Goal: Use online tool/utility: Utilize a website feature to perform a specific function

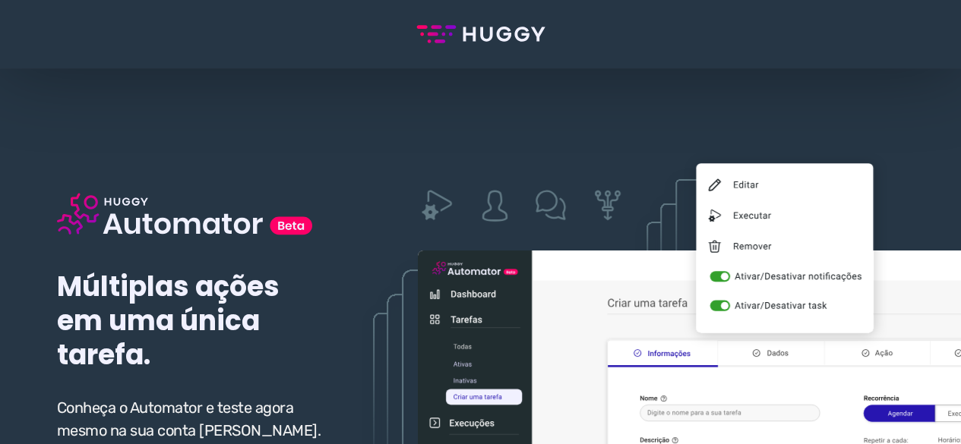
scroll to position [76, 0]
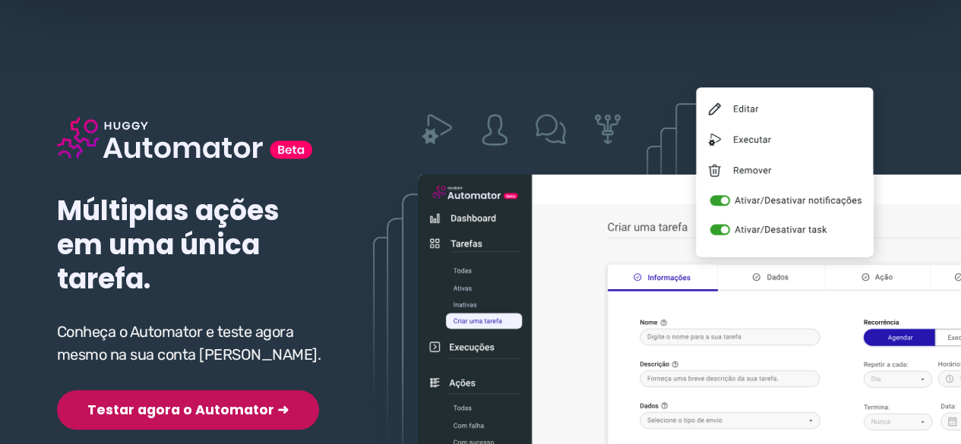
click at [109, 379] on div "Múltiplas ações em uma única tarefa. Conheça o Automator e teste agora mesmo na…" at bounding box center [192, 249] width 270 height 362
click at [120, 415] on button "Testar agora o Automator ➜" at bounding box center [188, 410] width 262 height 40
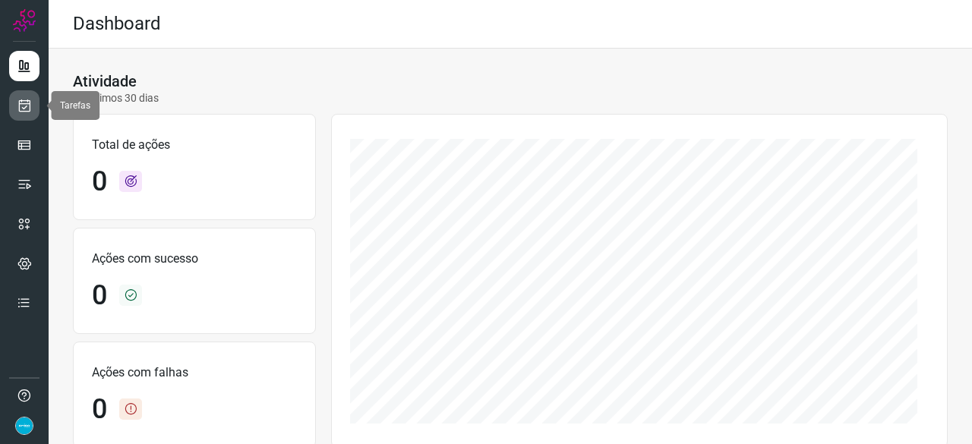
click at [22, 103] on icon at bounding box center [25, 105] width 16 height 15
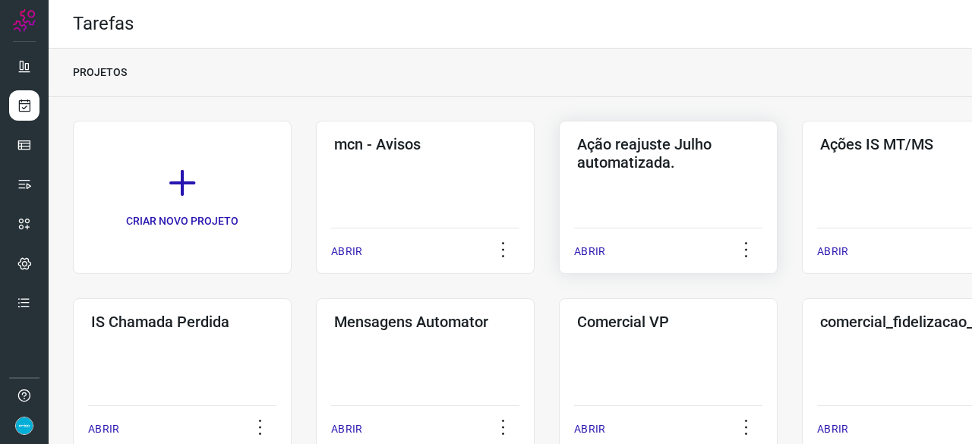
click at [600, 255] on p "ABRIR" at bounding box center [589, 252] width 31 height 16
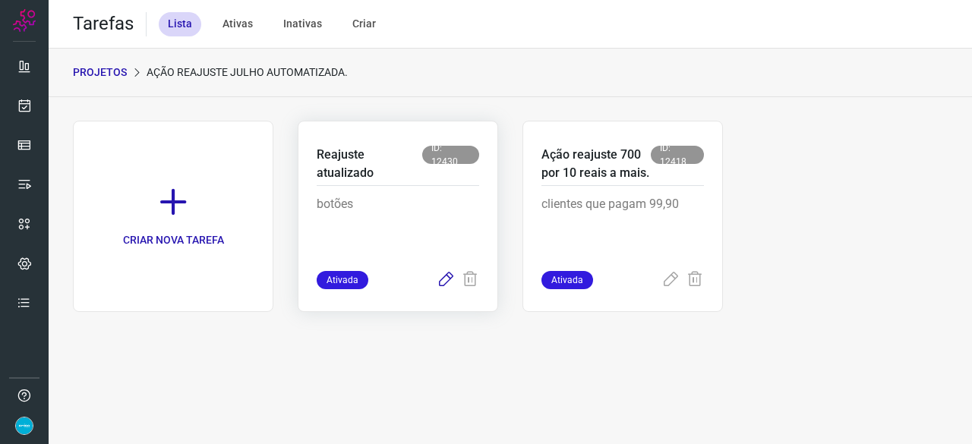
click at [441, 281] on icon at bounding box center [446, 280] width 18 height 18
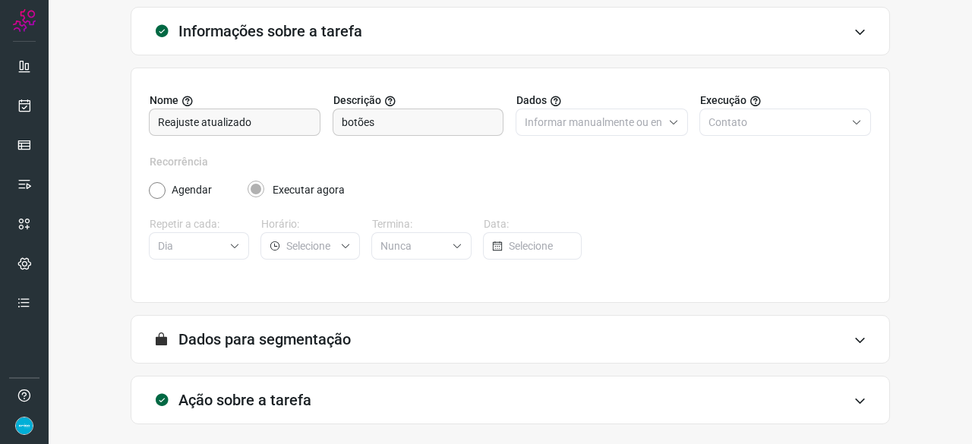
scroll to position [148, 0]
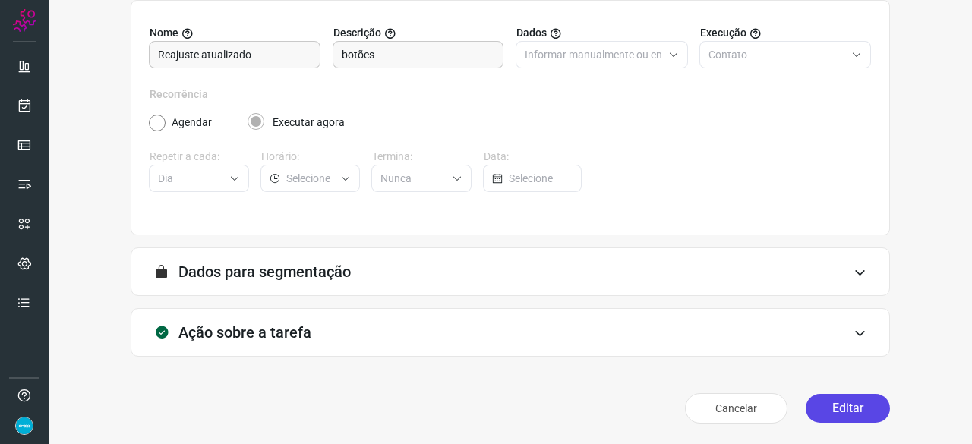
click at [808, 408] on button "Editar" at bounding box center [848, 408] width 84 height 29
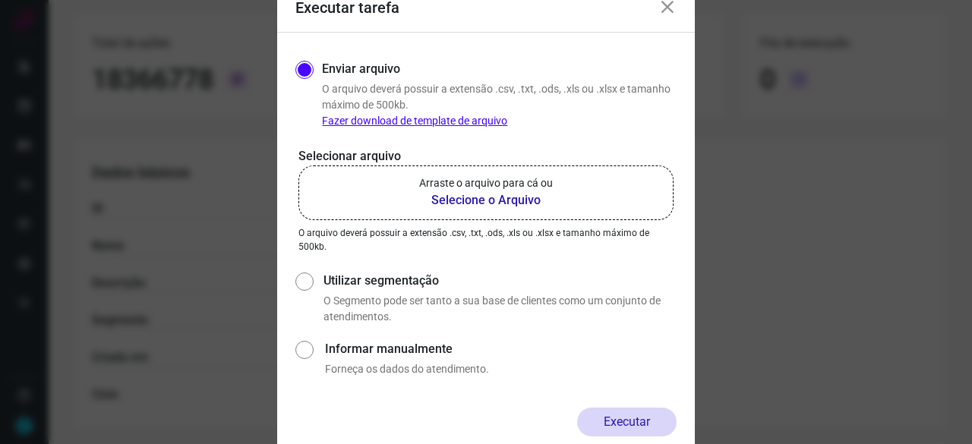
click at [444, 196] on b "Selecione o Arquivo" at bounding box center [486, 200] width 134 height 18
click at [0, 0] on input "Arraste o arquivo para cá ou Selecione o Arquivo" at bounding box center [0, 0] width 0 height 0
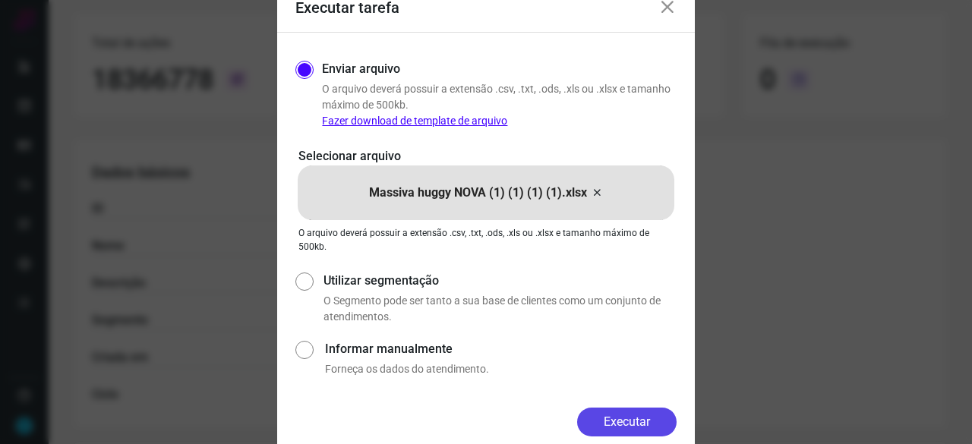
click at [621, 426] on button "Executar" at bounding box center [627, 422] width 100 height 29
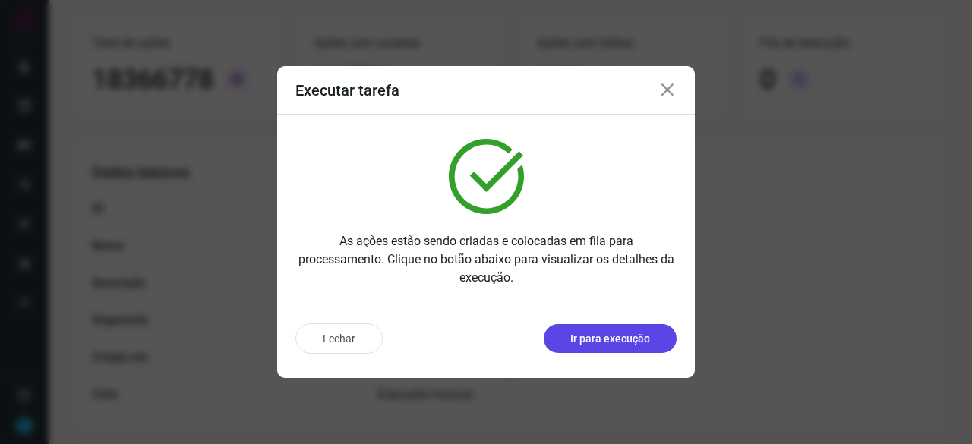
click at [586, 348] on button "Ir para execução" at bounding box center [610, 338] width 133 height 29
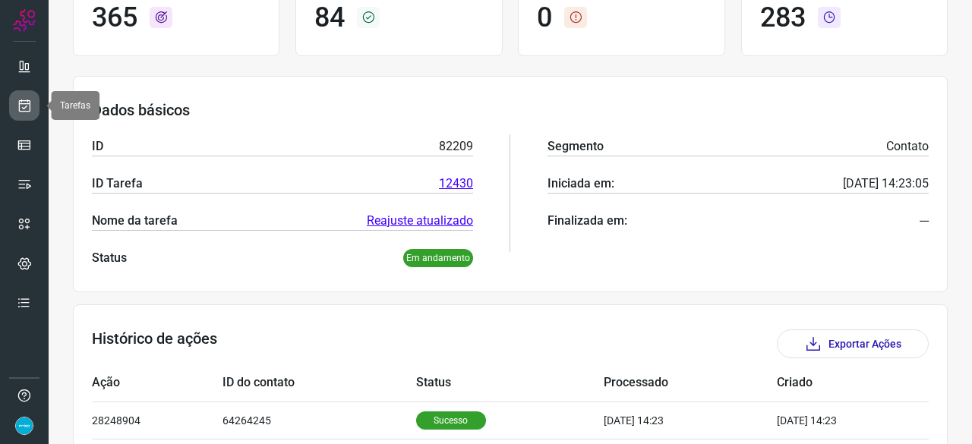
click at [21, 108] on icon at bounding box center [25, 105] width 16 height 15
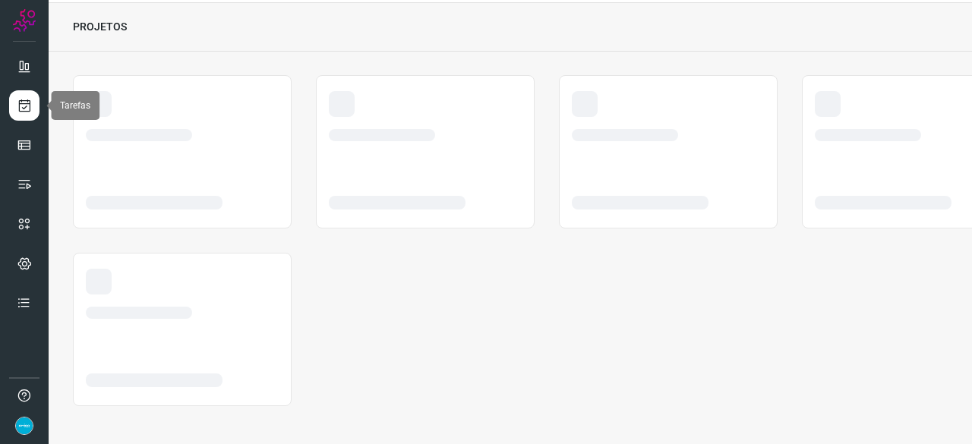
scroll to position [46, 0]
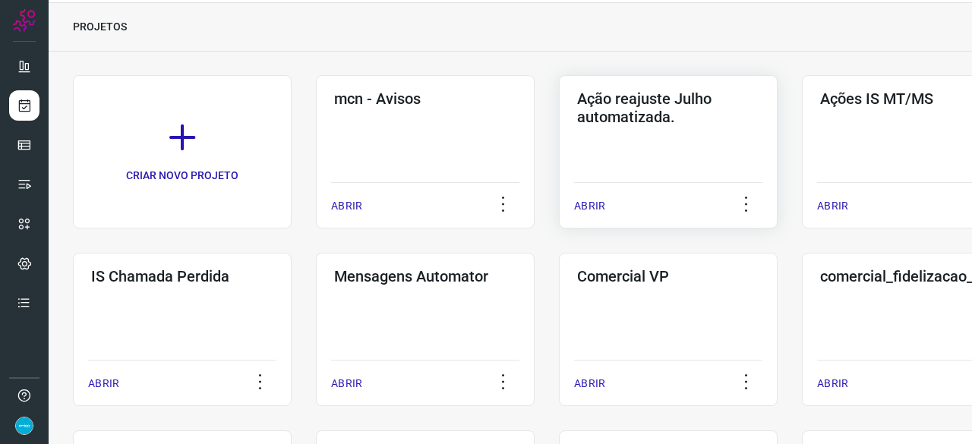
click at [586, 208] on p "ABRIR" at bounding box center [589, 206] width 31 height 16
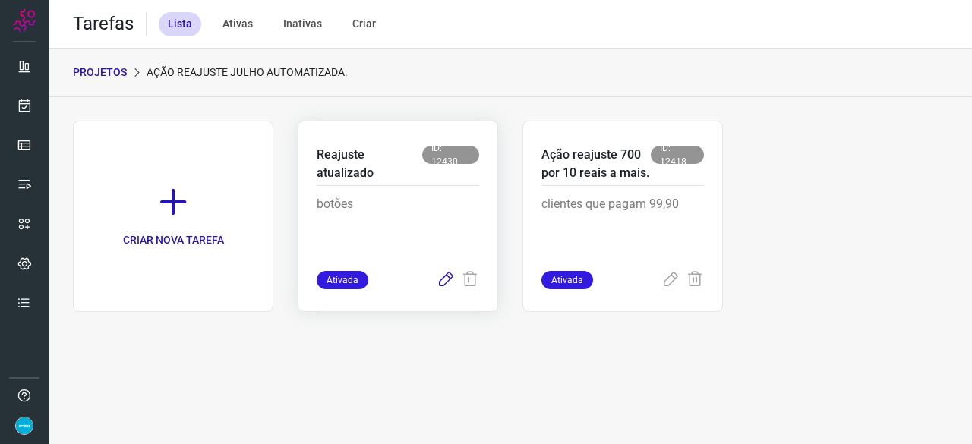
click at [441, 277] on icon at bounding box center [446, 280] width 18 height 18
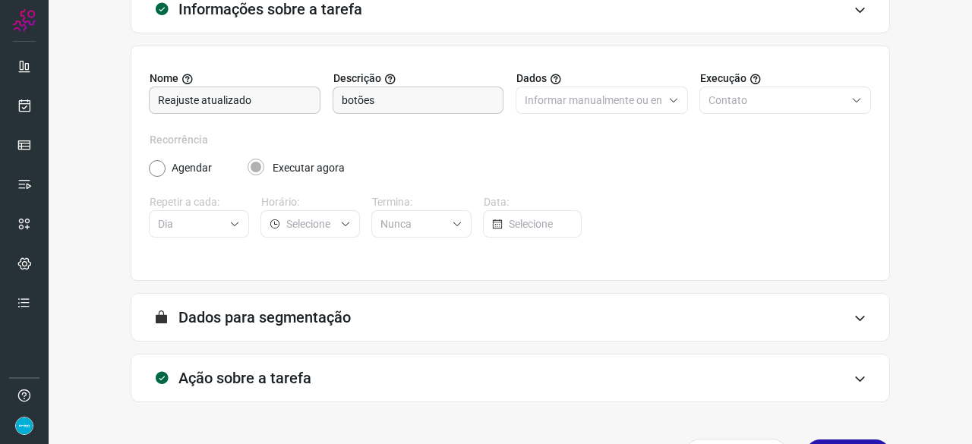
scroll to position [148, 0]
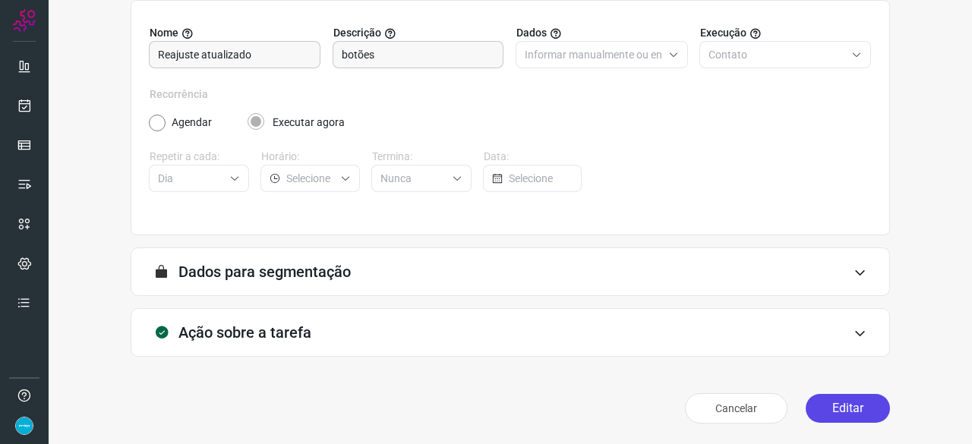
click at [830, 403] on button "Editar" at bounding box center [848, 408] width 84 height 29
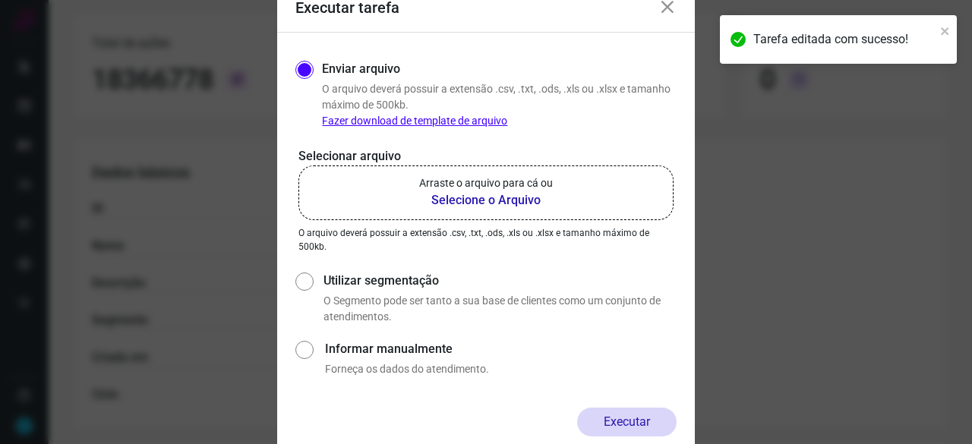
click at [465, 201] on b "Selecione o Arquivo" at bounding box center [486, 200] width 134 height 18
click at [0, 0] on input "Arraste o arquivo para cá ou Selecione o Arquivo" at bounding box center [0, 0] width 0 height 0
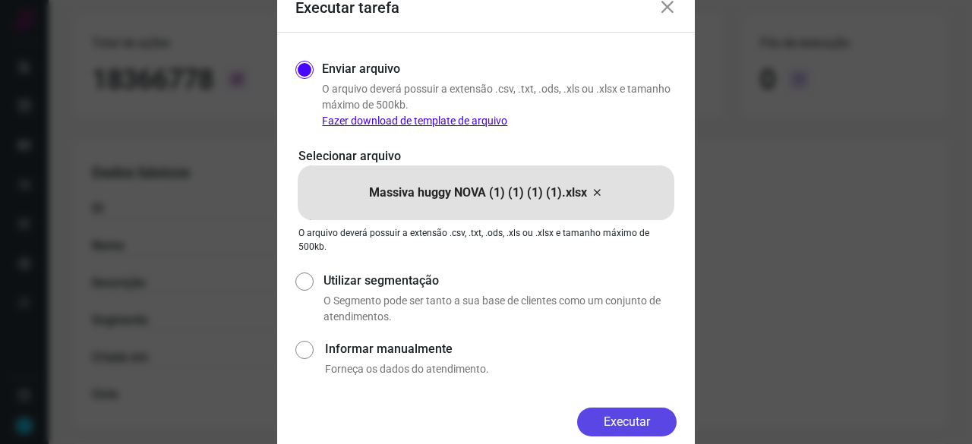
click at [613, 423] on button "Executar" at bounding box center [627, 422] width 100 height 29
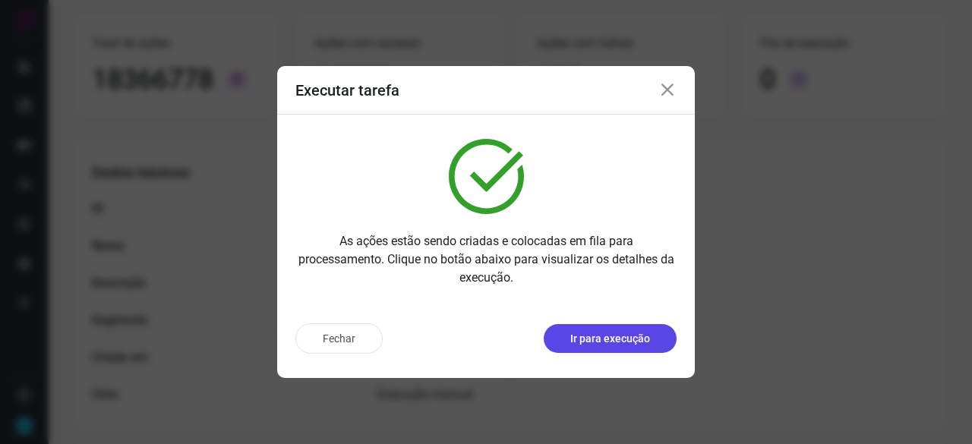
click at [593, 346] on p "Ir para execução" at bounding box center [611, 339] width 80 height 16
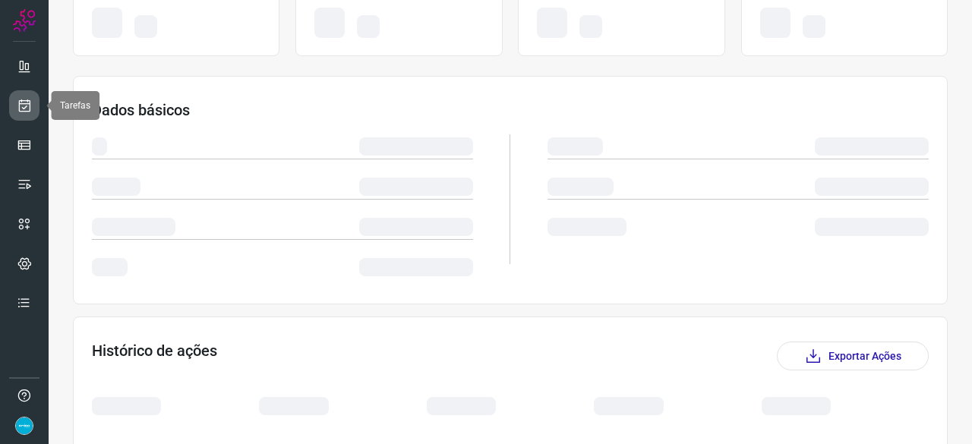
click at [27, 103] on icon at bounding box center [25, 105] width 16 height 15
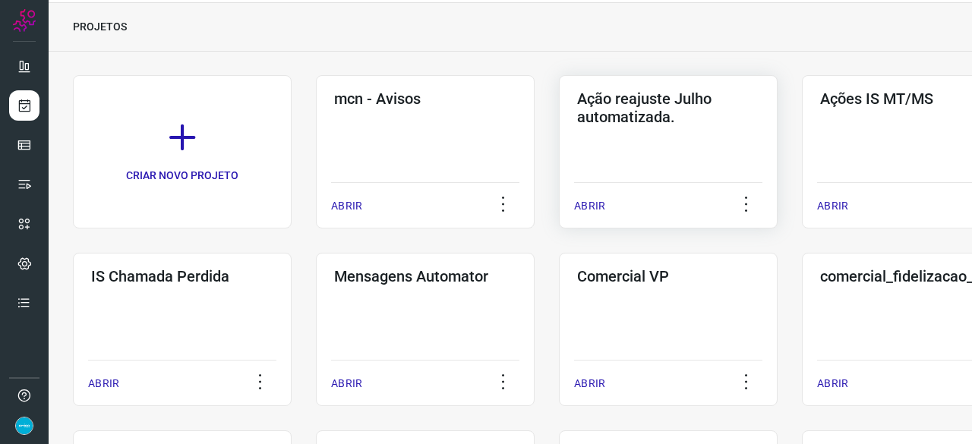
click at [594, 204] on p "ABRIR" at bounding box center [589, 206] width 31 height 16
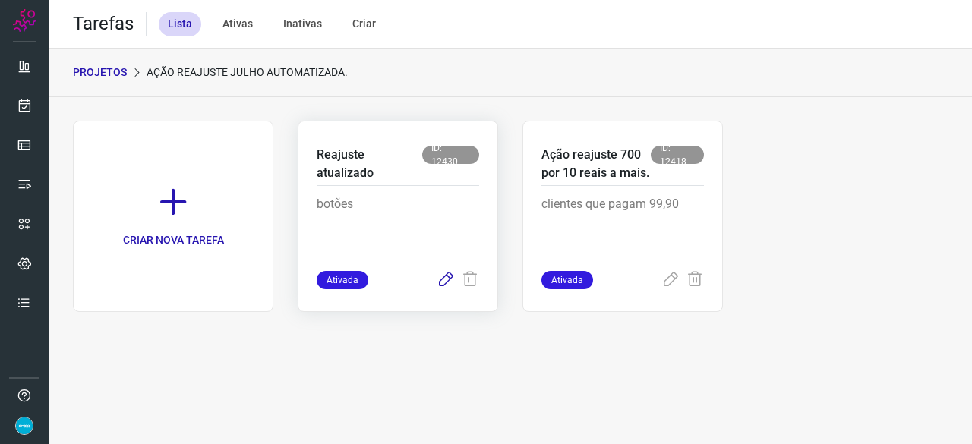
click at [442, 280] on icon at bounding box center [446, 280] width 18 height 18
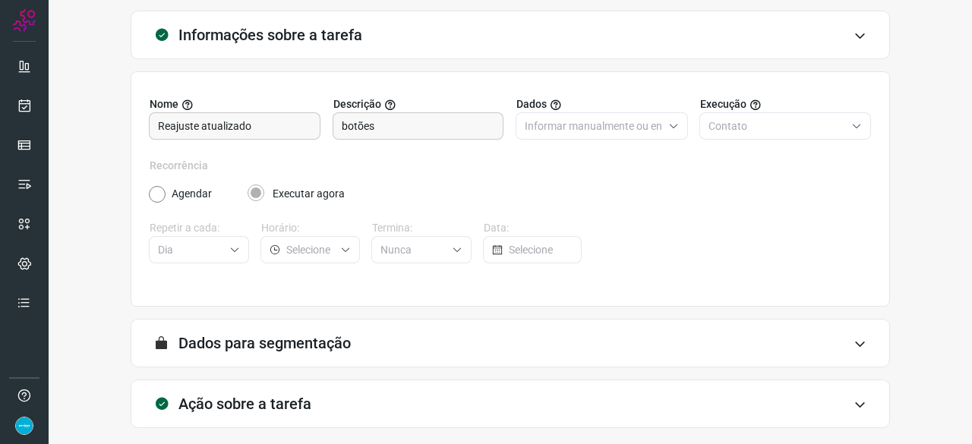
scroll to position [148, 0]
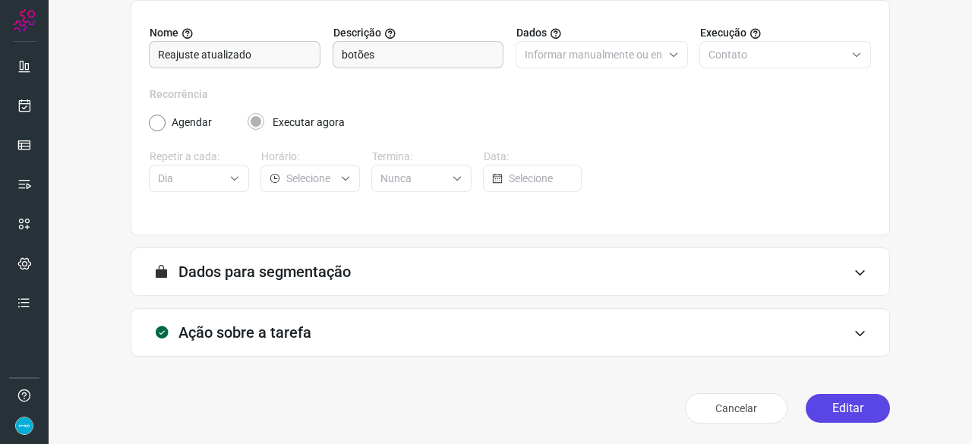
click at [827, 408] on button "Editar" at bounding box center [848, 408] width 84 height 29
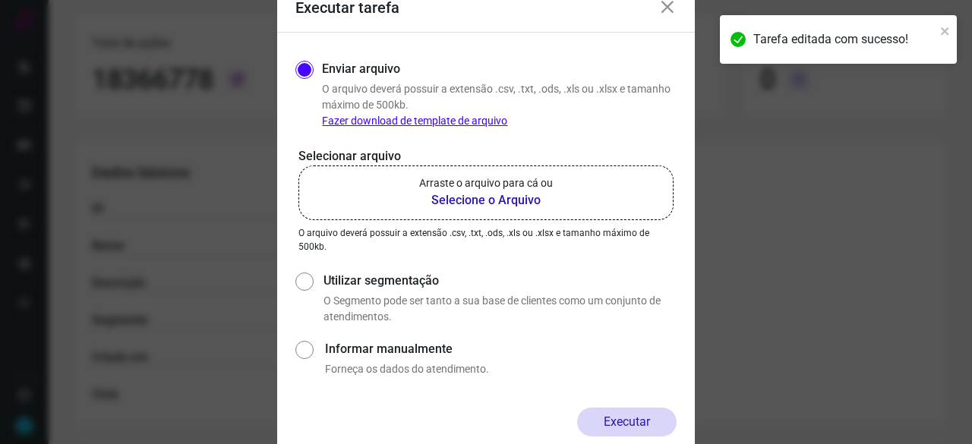
click at [480, 203] on b "Selecione o Arquivo" at bounding box center [486, 200] width 134 height 18
click at [0, 0] on input "Arraste o arquivo para cá ou Selecione o Arquivo" at bounding box center [0, 0] width 0 height 0
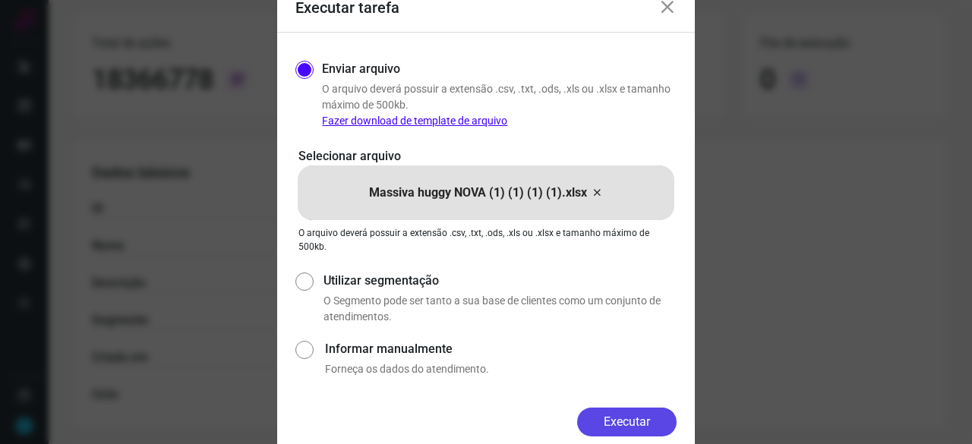
click at [640, 420] on button "Executar" at bounding box center [627, 422] width 100 height 29
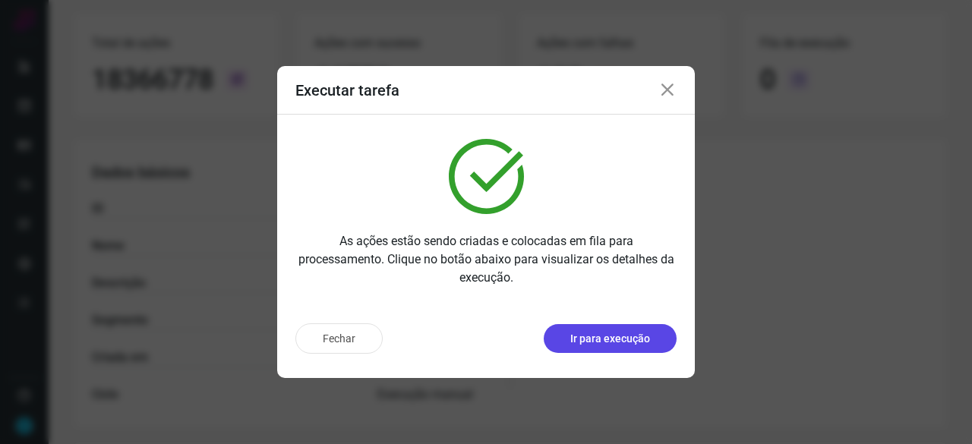
click at [629, 338] on p "Ir para execução" at bounding box center [611, 339] width 80 height 16
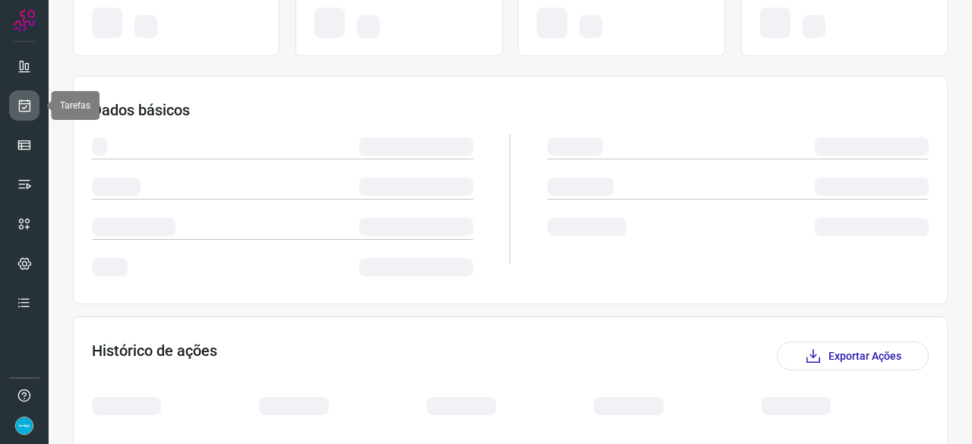
click at [24, 106] on icon at bounding box center [25, 105] width 16 height 15
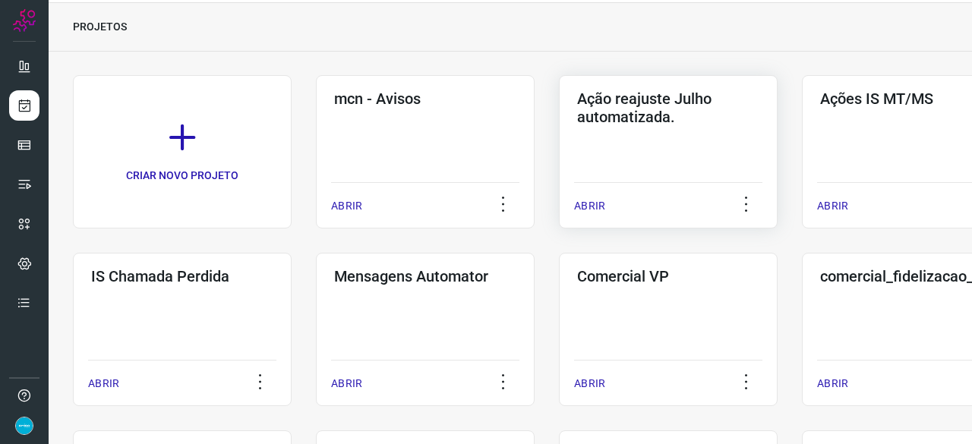
click at [596, 203] on p "ABRIR" at bounding box center [589, 206] width 31 height 16
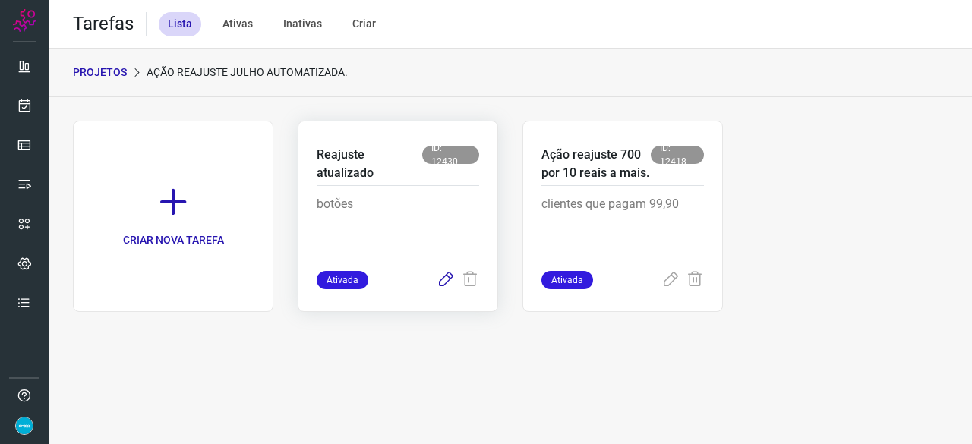
click at [438, 282] on icon at bounding box center [446, 280] width 18 height 18
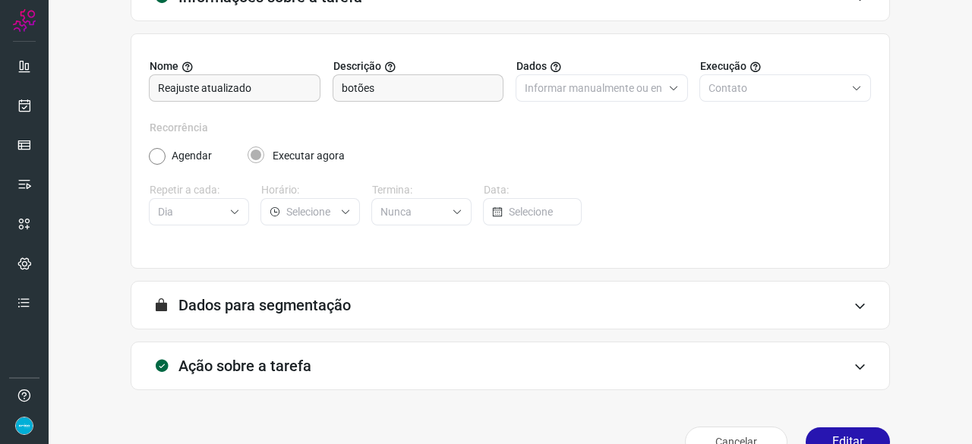
scroll to position [148, 0]
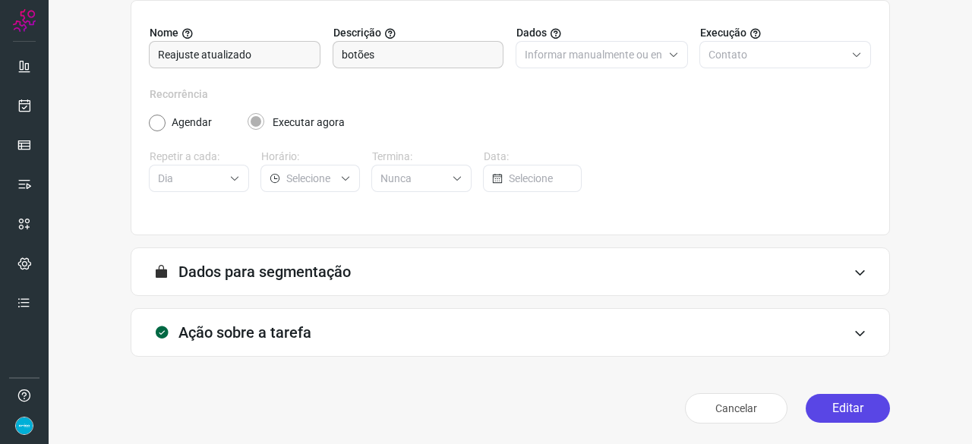
click at [846, 414] on button "Editar" at bounding box center [848, 408] width 84 height 29
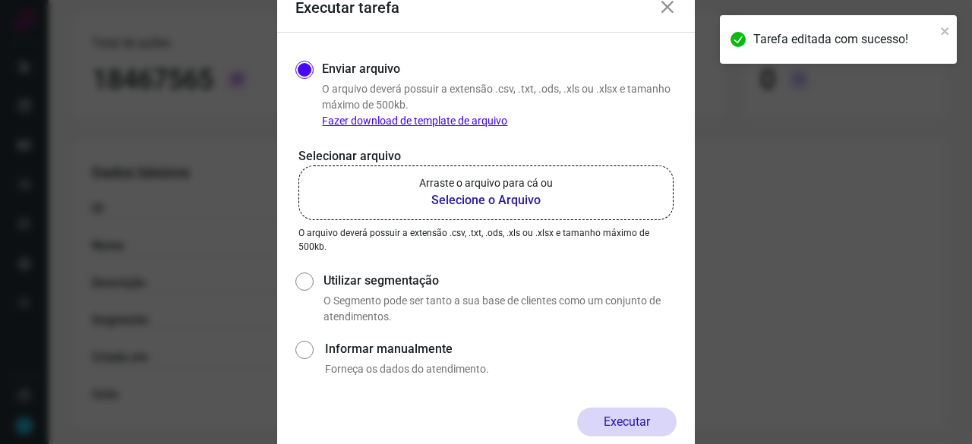
click at [460, 203] on b "Selecione o Arquivo" at bounding box center [486, 200] width 134 height 18
click at [0, 0] on input "Arraste o arquivo para cá ou Selecione o Arquivo" at bounding box center [0, 0] width 0 height 0
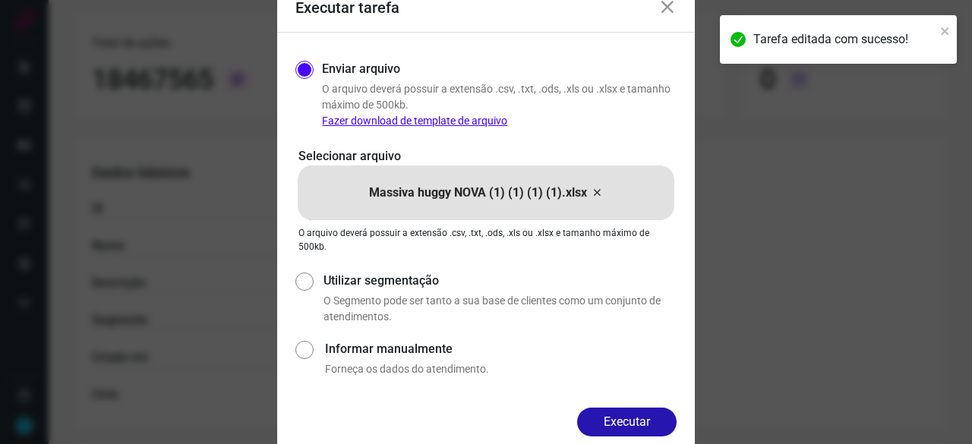
click at [638, 416] on button "Executar" at bounding box center [627, 422] width 100 height 29
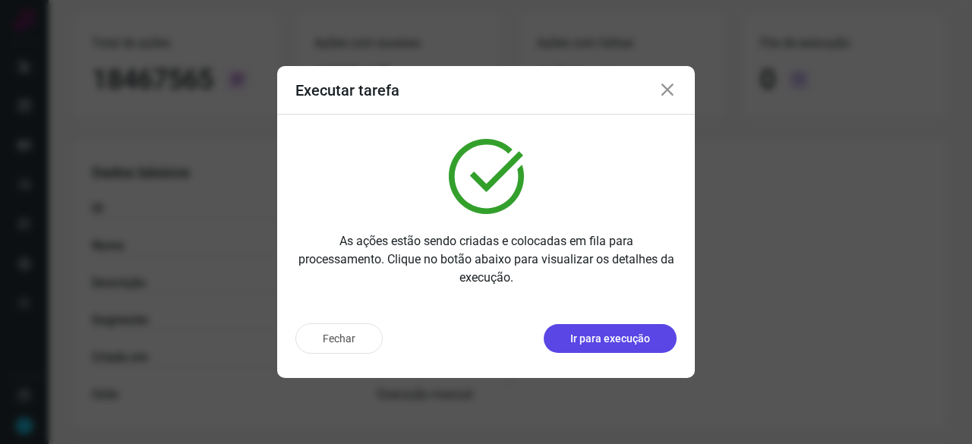
click at [639, 342] on p "Ir para execução" at bounding box center [611, 339] width 80 height 16
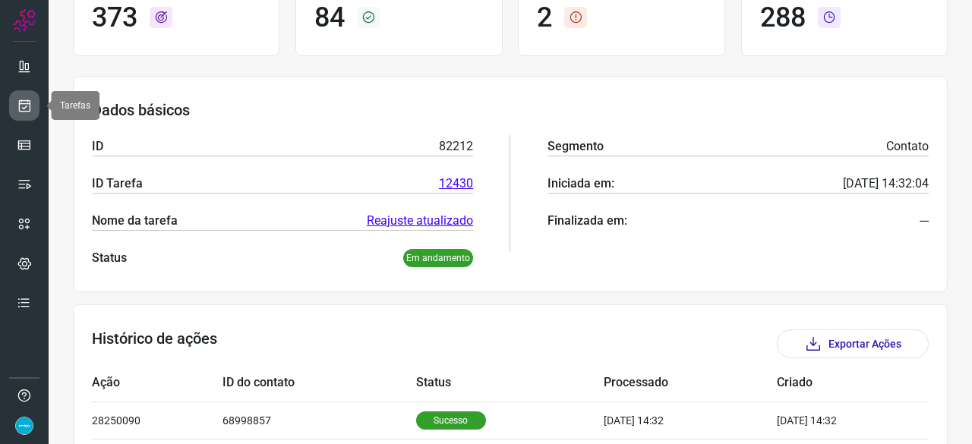
click at [24, 104] on icon at bounding box center [25, 105] width 16 height 15
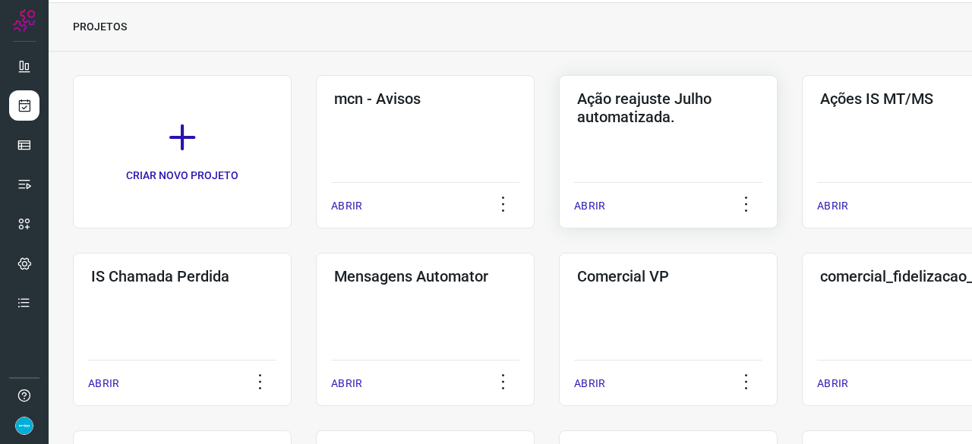
click at [599, 206] on p "ABRIR" at bounding box center [589, 206] width 31 height 16
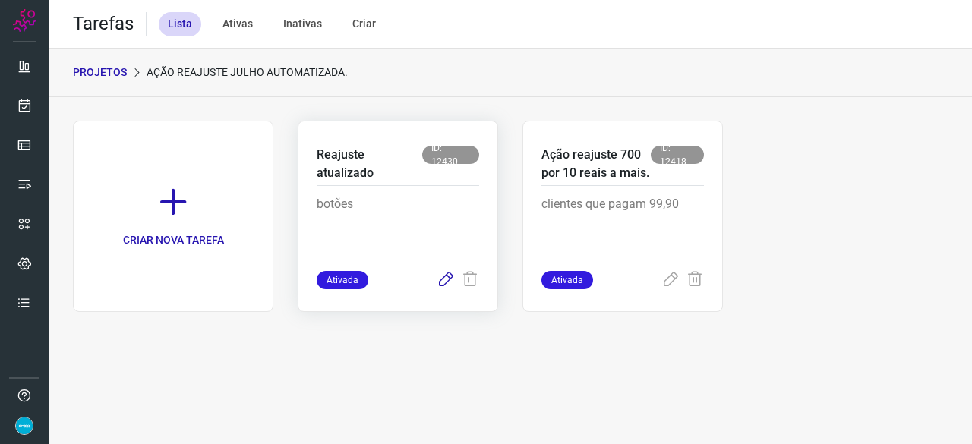
click at [445, 279] on icon at bounding box center [446, 280] width 18 height 18
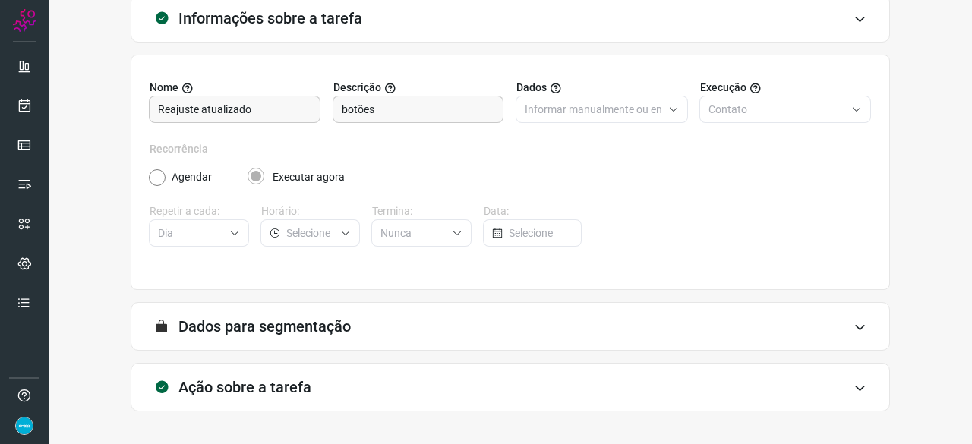
scroll to position [148, 0]
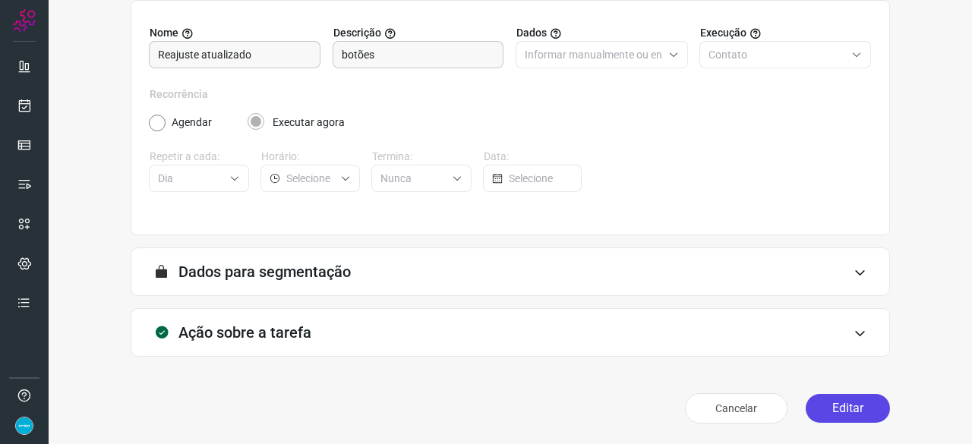
click at [846, 415] on button "Editar" at bounding box center [848, 408] width 84 height 29
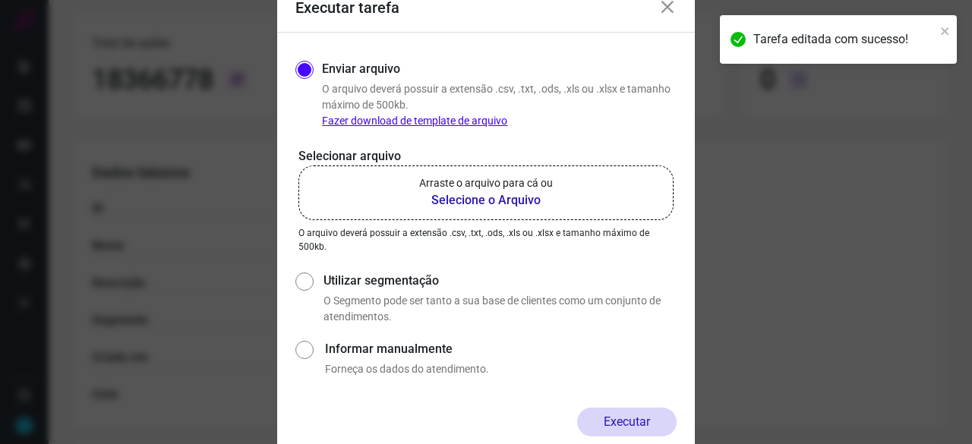
click at [469, 196] on b "Selecione o Arquivo" at bounding box center [486, 200] width 134 height 18
click at [0, 0] on input "Arraste o arquivo para cá ou Selecione o Arquivo" at bounding box center [0, 0] width 0 height 0
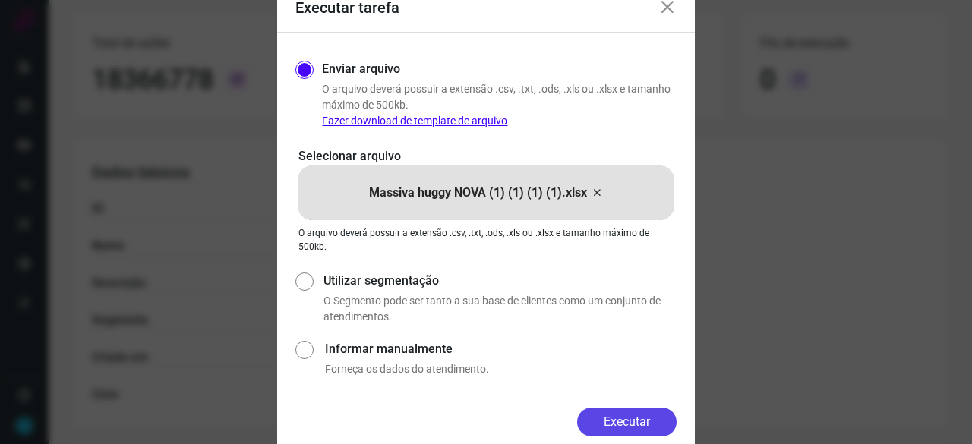
click at [650, 419] on button "Executar" at bounding box center [627, 422] width 100 height 29
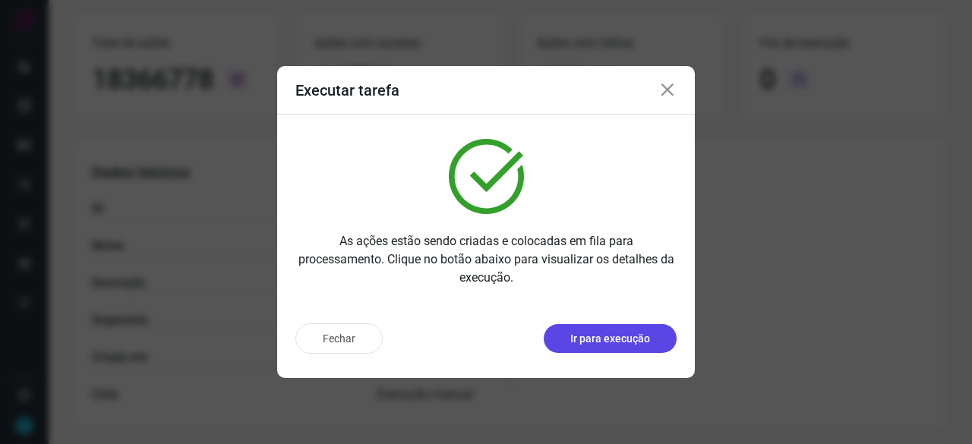
click at [618, 331] on p "Ir para execução" at bounding box center [611, 339] width 80 height 16
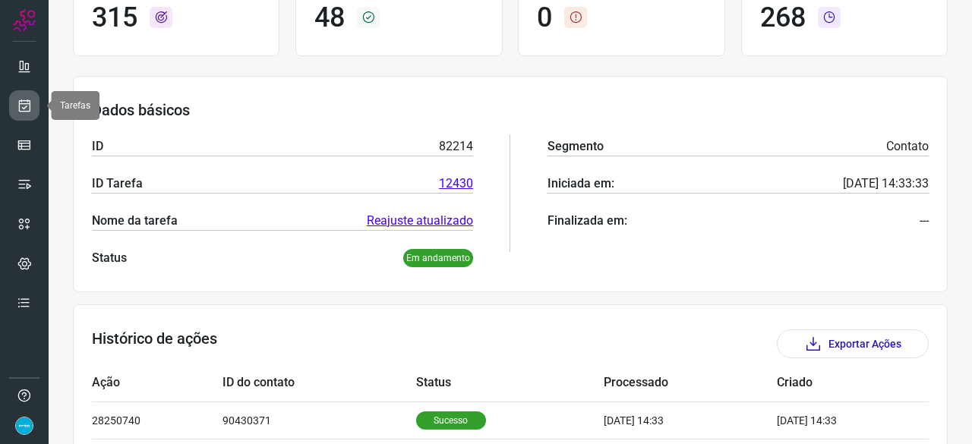
click at [27, 105] on icon at bounding box center [25, 105] width 16 height 15
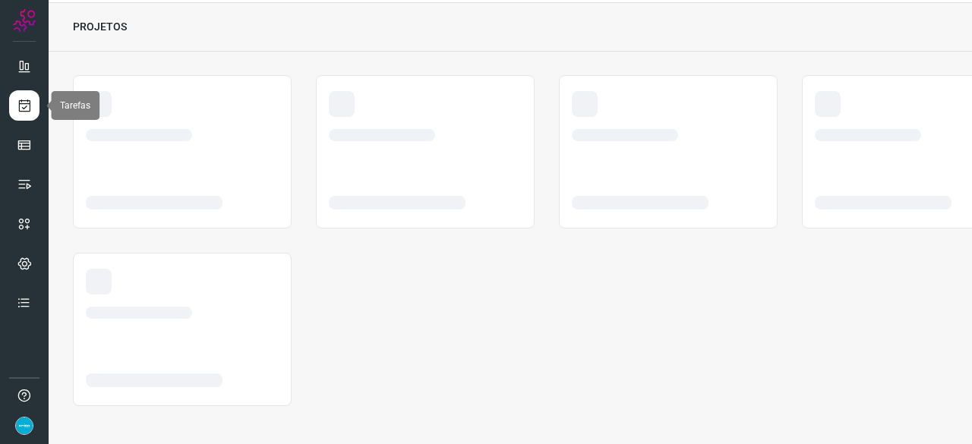
scroll to position [46, 0]
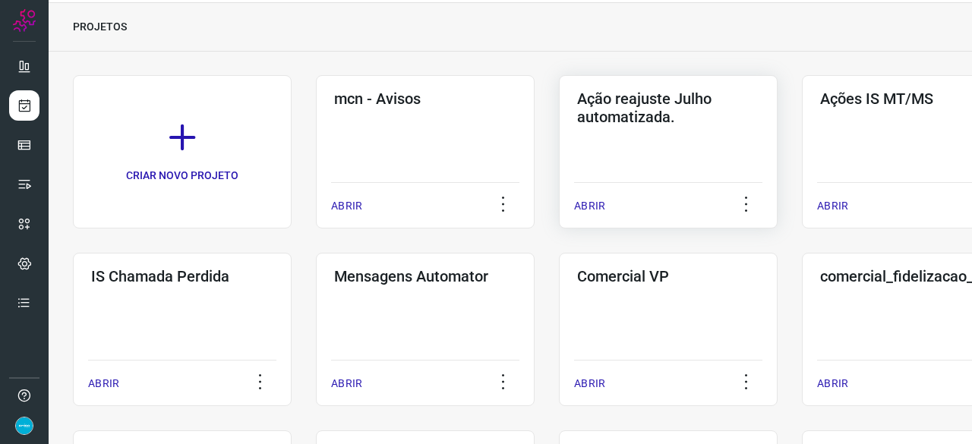
click at [591, 201] on p "ABRIR" at bounding box center [589, 206] width 31 height 16
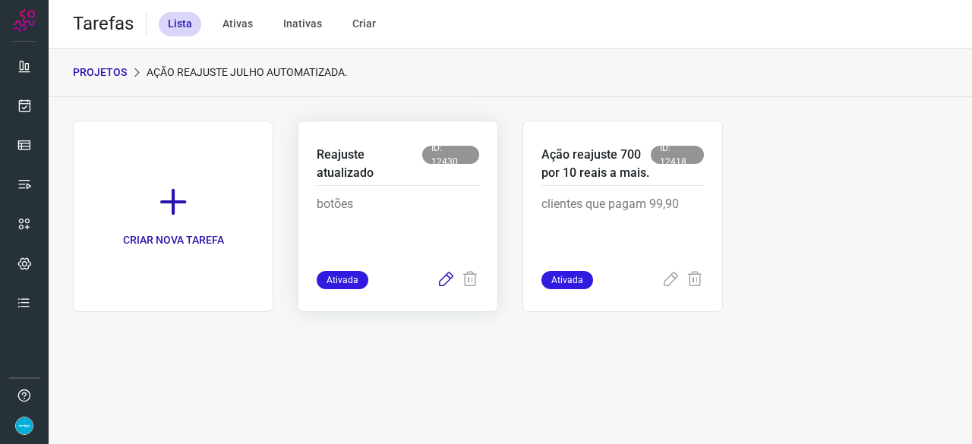
click at [444, 279] on icon at bounding box center [446, 280] width 18 height 18
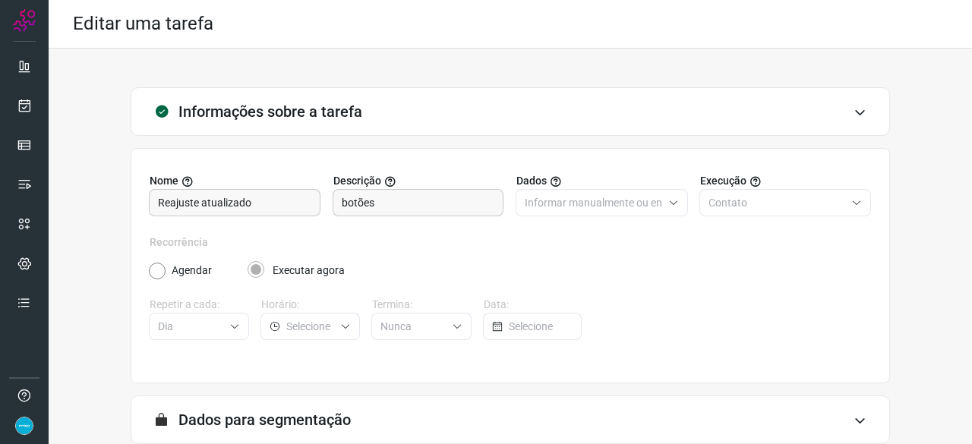
scroll to position [148, 0]
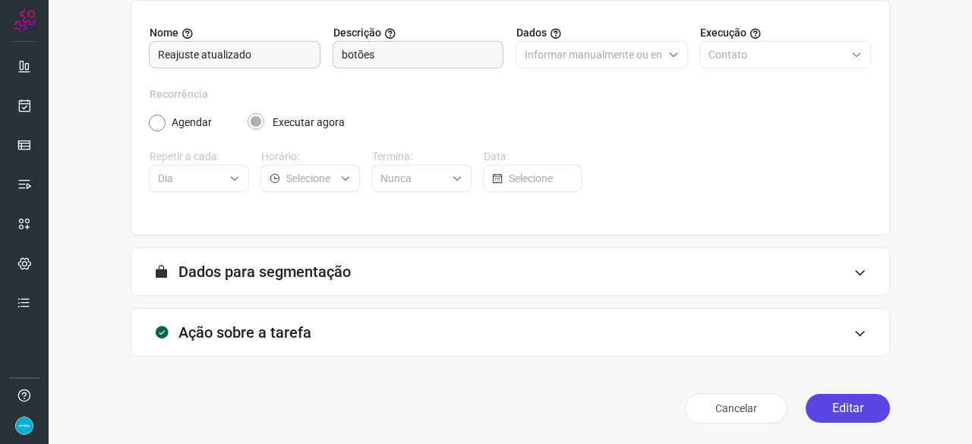
click at [837, 408] on button "Editar" at bounding box center [848, 408] width 84 height 29
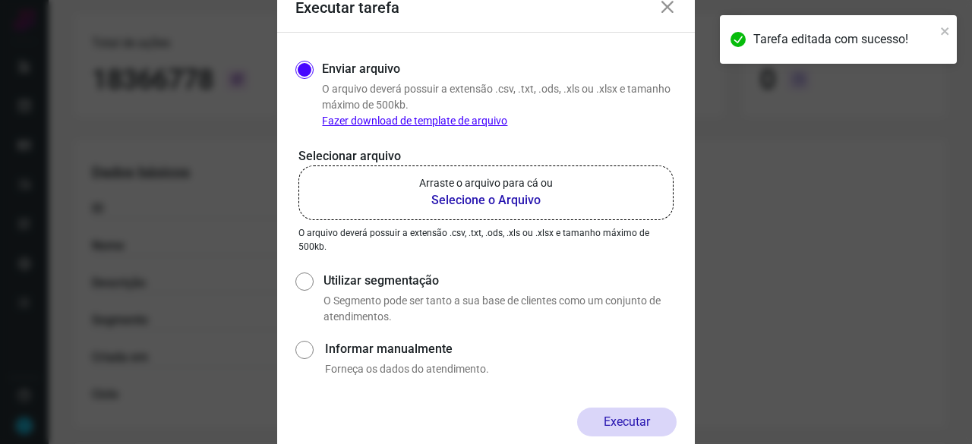
click at [446, 202] on b "Selecione o Arquivo" at bounding box center [486, 200] width 134 height 18
click at [0, 0] on input "Arraste o arquivo para cá ou Selecione o Arquivo" at bounding box center [0, 0] width 0 height 0
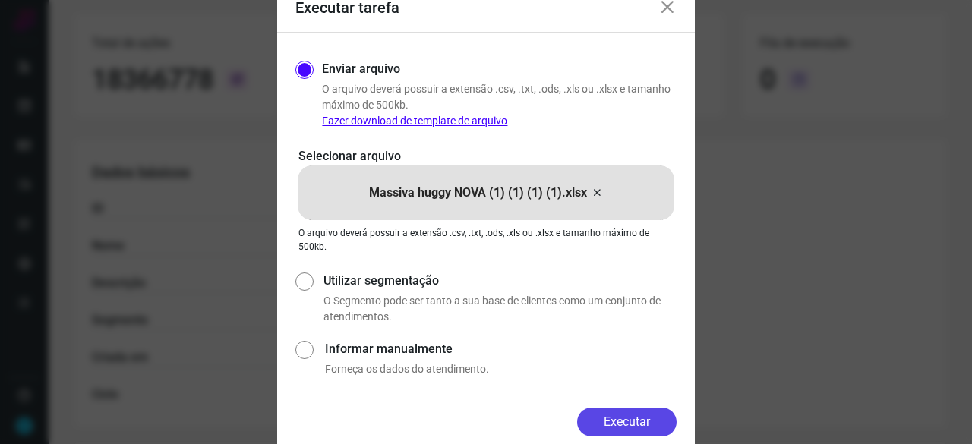
click at [625, 418] on button "Executar" at bounding box center [627, 422] width 100 height 29
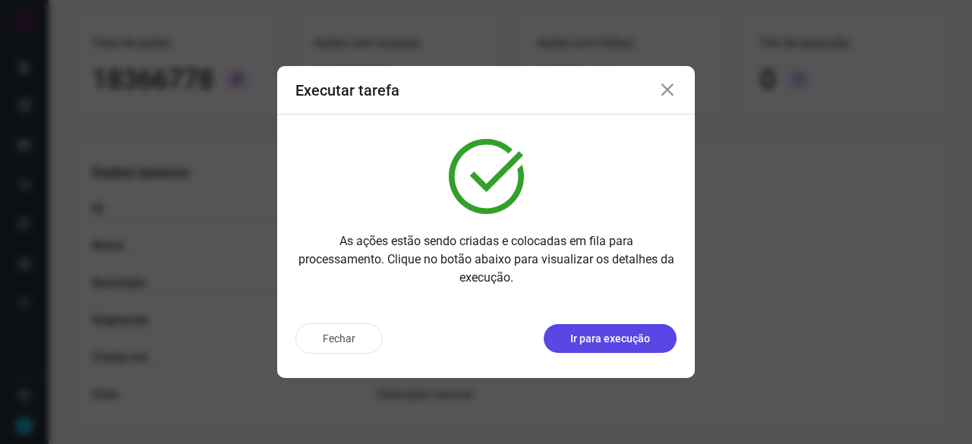
click at [591, 338] on p "Ir para execução" at bounding box center [611, 339] width 80 height 16
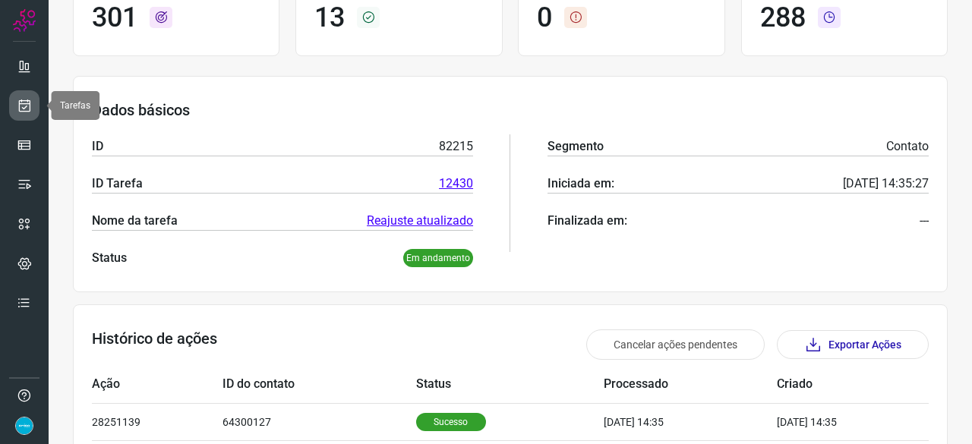
click at [27, 102] on icon at bounding box center [25, 105] width 16 height 15
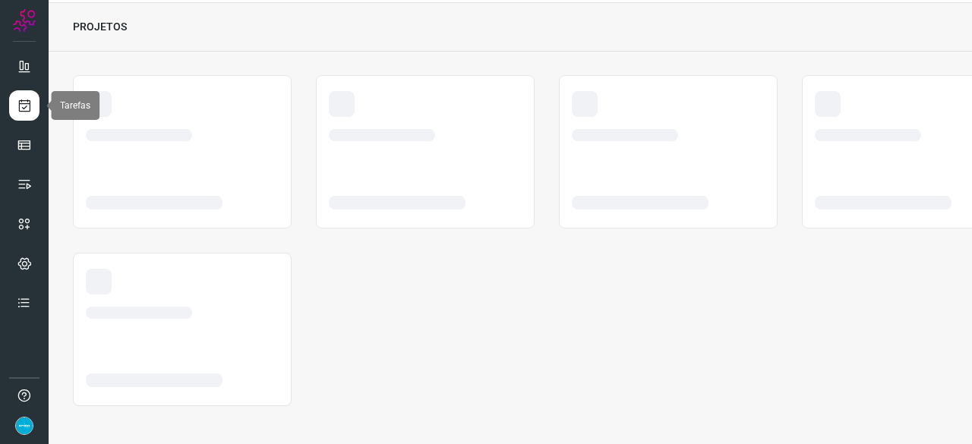
scroll to position [46, 0]
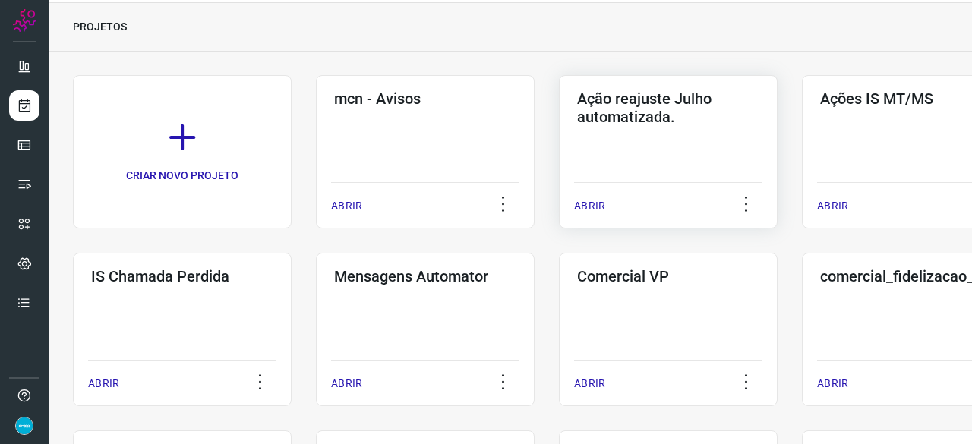
click at [593, 206] on p "ABRIR" at bounding box center [589, 206] width 31 height 16
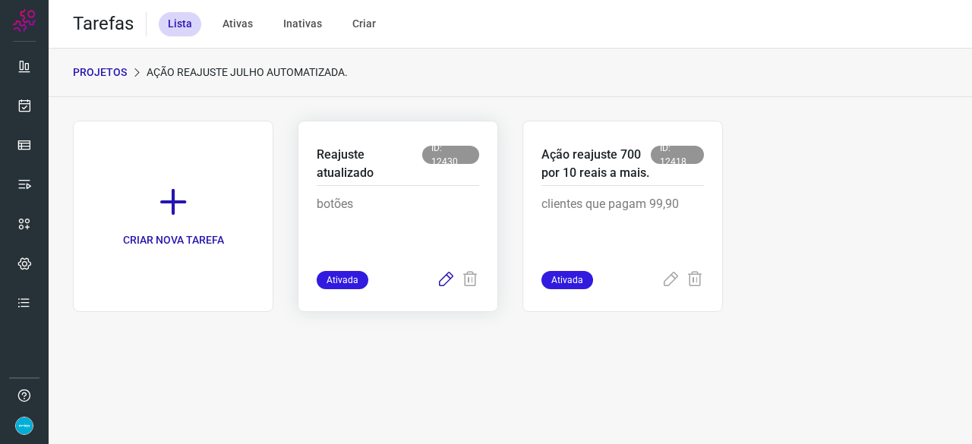
click at [441, 278] on icon at bounding box center [446, 280] width 18 height 18
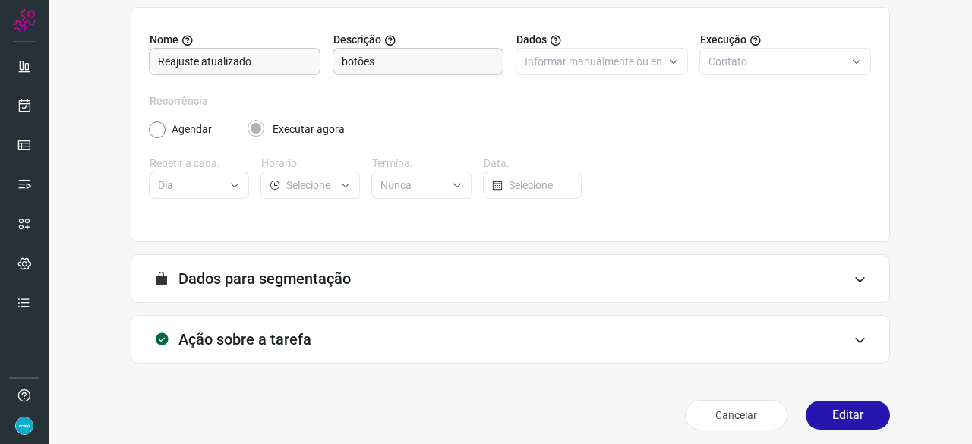
scroll to position [148, 0]
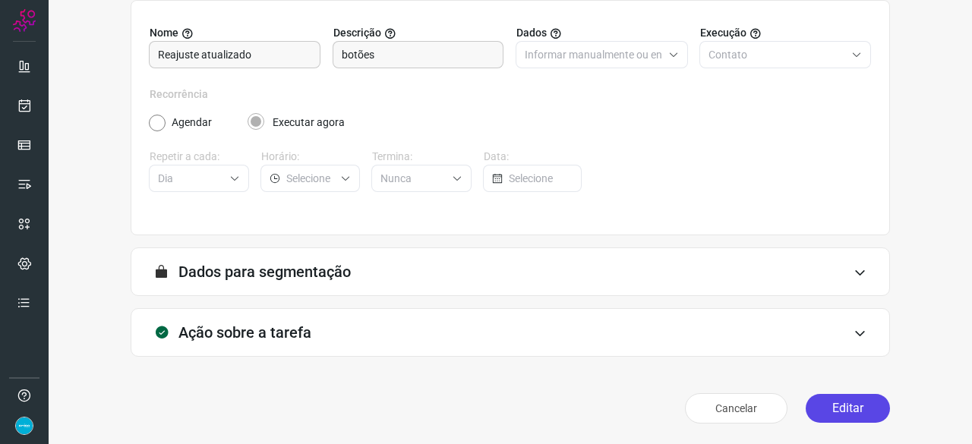
click at [808, 403] on button "Editar" at bounding box center [848, 408] width 84 height 29
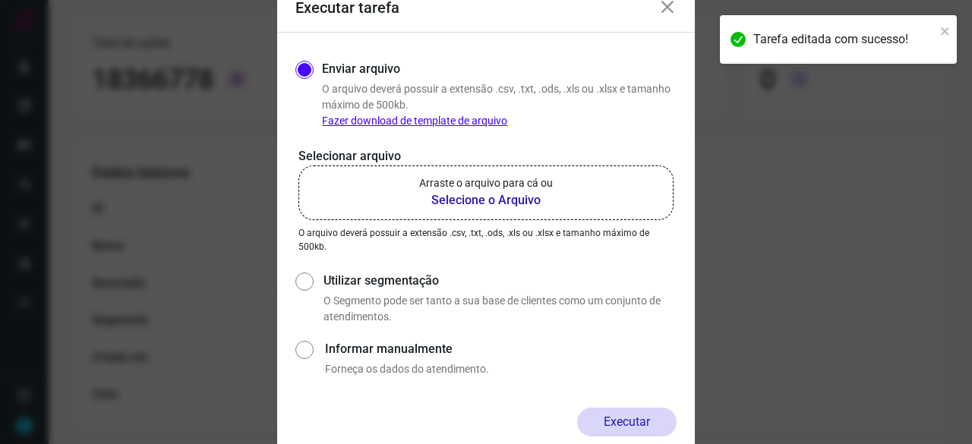
click at [507, 204] on b "Selecione o Arquivo" at bounding box center [486, 200] width 134 height 18
click at [0, 0] on input "Arraste o arquivo para cá ou Selecione o Arquivo" at bounding box center [0, 0] width 0 height 0
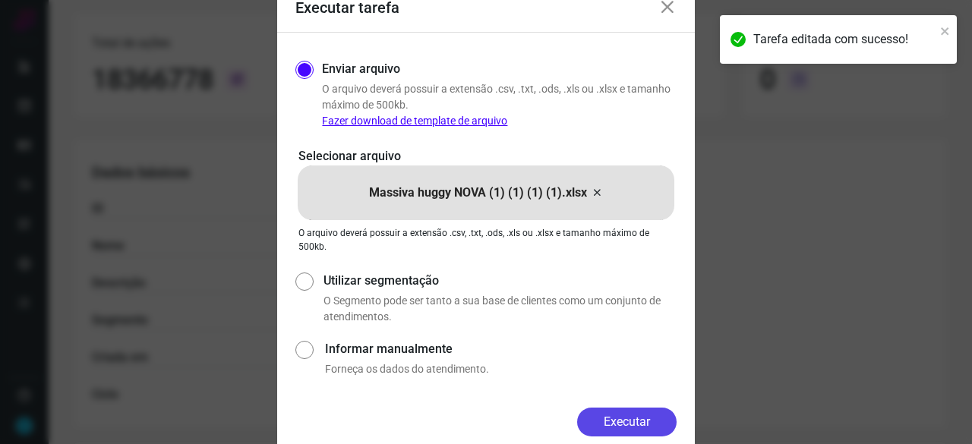
click at [650, 416] on button "Executar" at bounding box center [627, 422] width 100 height 29
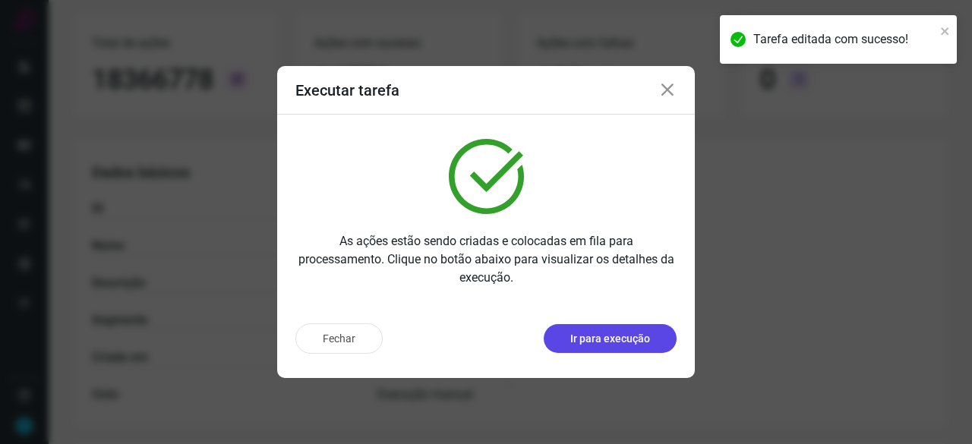
click at [627, 334] on p "Ir para execução" at bounding box center [611, 339] width 80 height 16
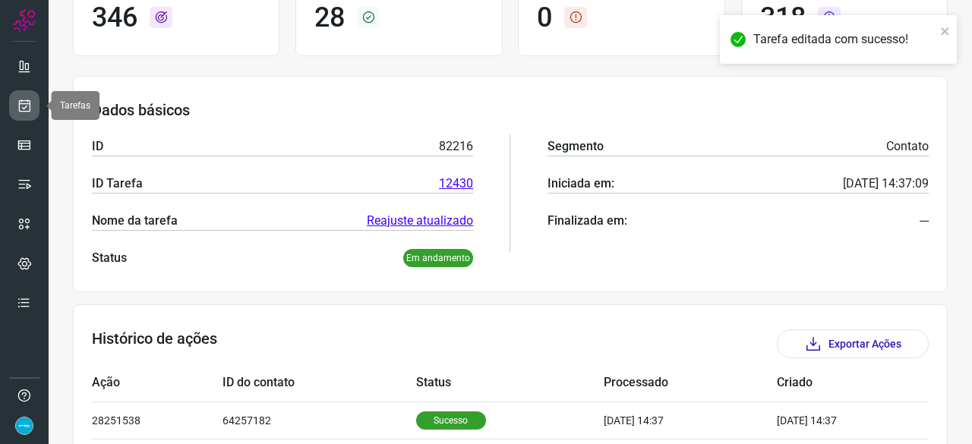
click at [33, 106] on link at bounding box center [24, 105] width 30 height 30
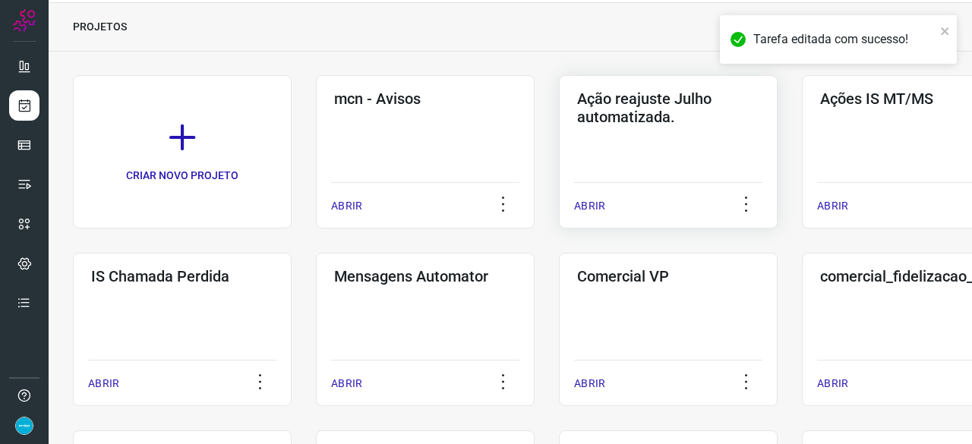
click at [601, 198] on div "ABRIR" at bounding box center [668, 201] width 188 height 38
click at [592, 207] on p "ABRIR" at bounding box center [589, 206] width 31 height 16
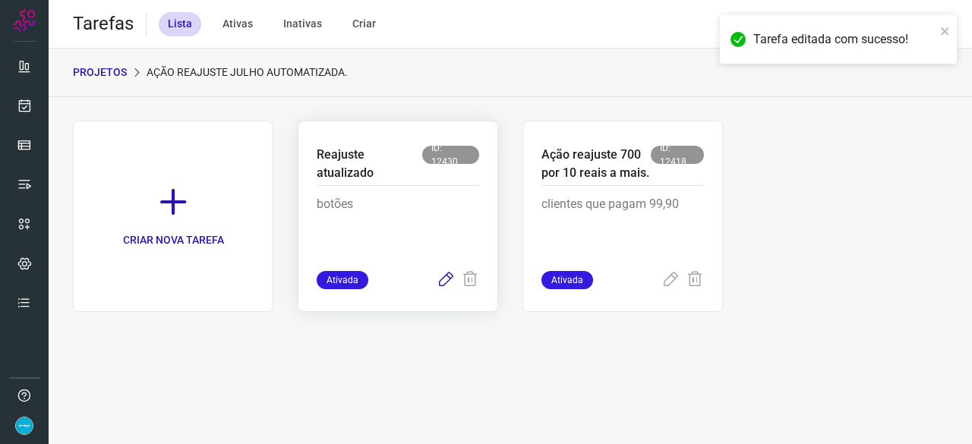
click at [450, 277] on icon at bounding box center [446, 280] width 18 height 18
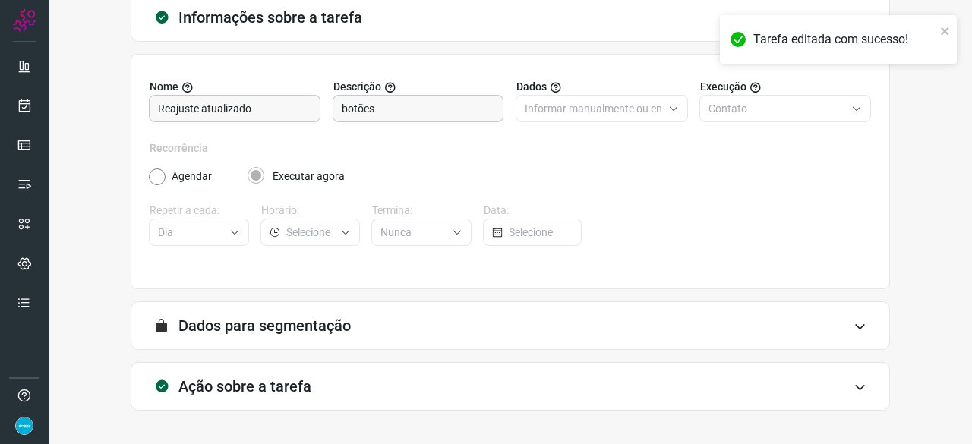
scroll to position [148, 0]
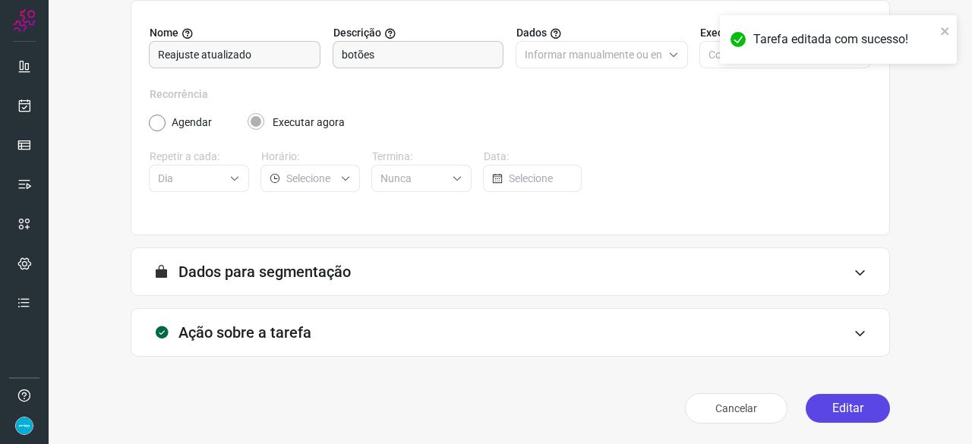
click at [811, 400] on button "Editar" at bounding box center [848, 408] width 84 height 29
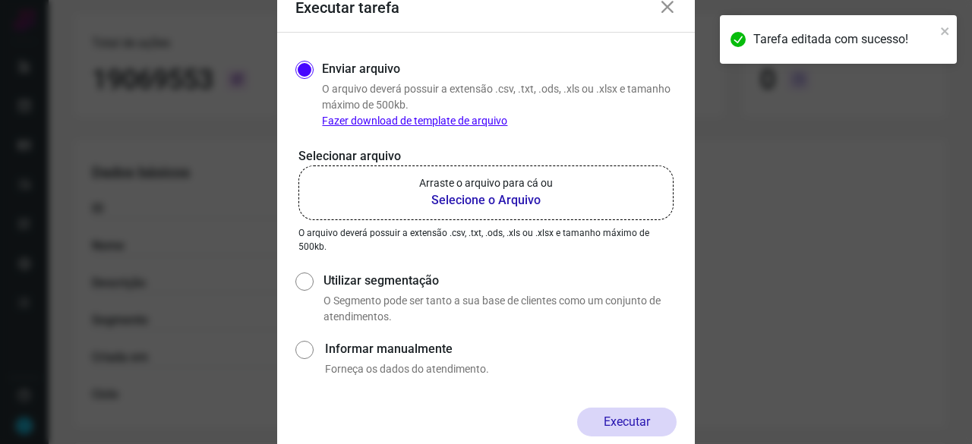
click at [490, 201] on b "Selecione o Arquivo" at bounding box center [486, 200] width 134 height 18
click at [0, 0] on input "Arraste o arquivo para cá ou Selecione o Arquivo" at bounding box center [0, 0] width 0 height 0
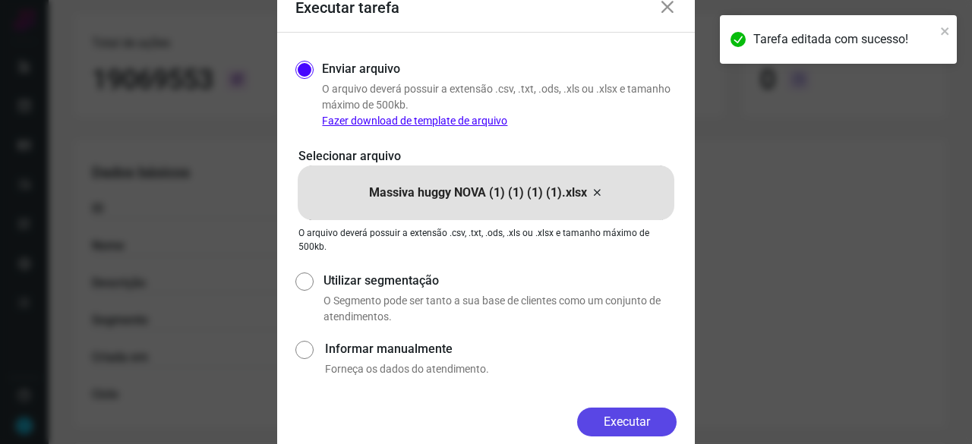
click at [634, 423] on button "Executar" at bounding box center [627, 422] width 100 height 29
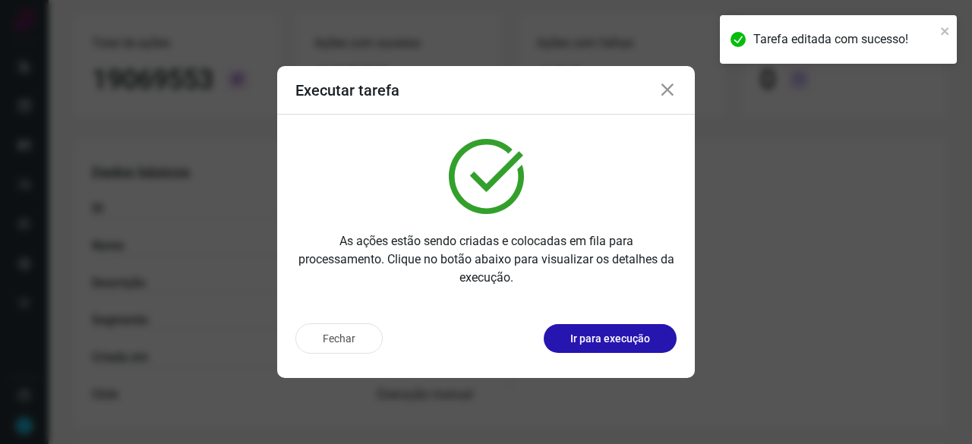
click at [616, 355] on div "Fechar Ir para execução" at bounding box center [486, 344] width 418 height 67
click at [617, 346] on p "Ir para execução" at bounding box center [611, 339] width 80 height 16
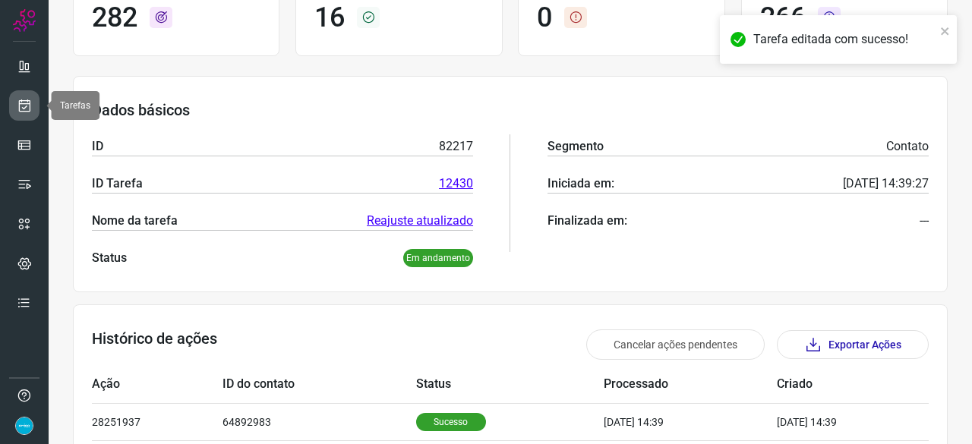
click at [29, 109] on icon at bounding box center [25, 105] width 16 height 15
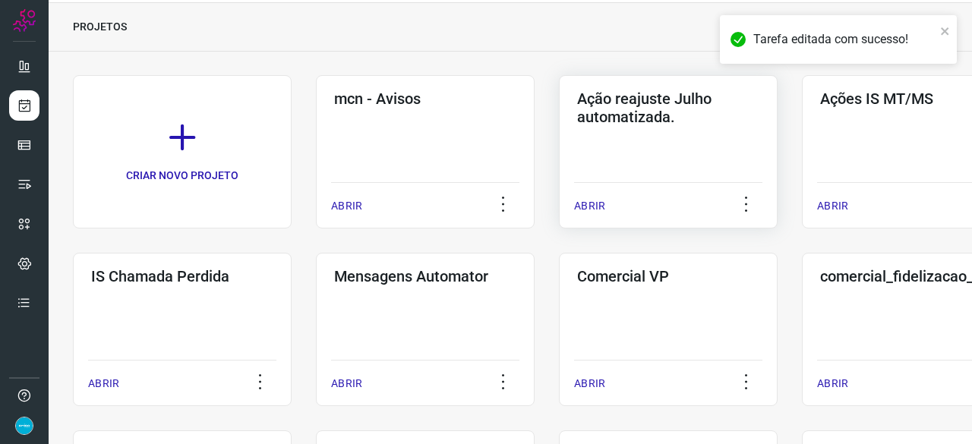
click at [604, 200] on p "ABRIR" at bounding box center [589, 206] width 31 height 16
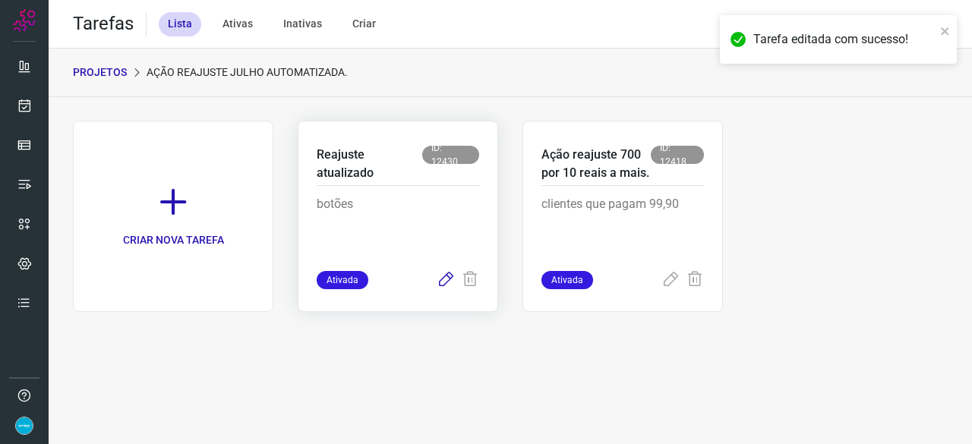
click at [450, 278] on icon at bounding box center [446, 280] width 18 height 18
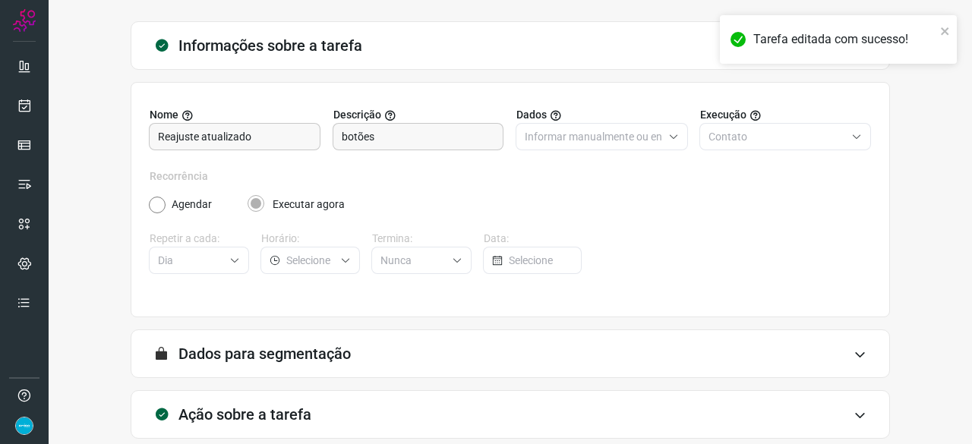
scroll to position [148, 0]
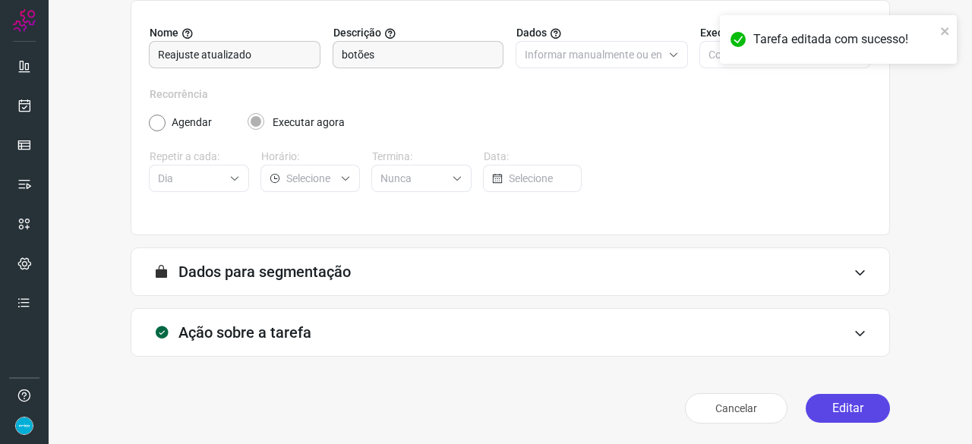
click at [826, 408] on button "Editar" at bounding box center [848, 408] width 84 height 29
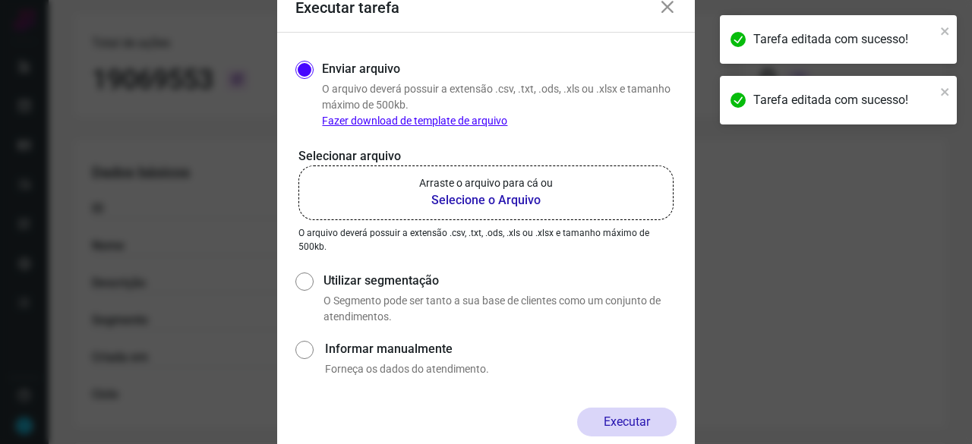
click at [461, 199] on b "Selecione o Arquivo" at bounding box center [486, 200] width 134 height 18
click at [0, 0] on input "Arraste o arquivo para cá ou Selecione o Arquivo" at bounding box center [0, 0] width 0 height 0
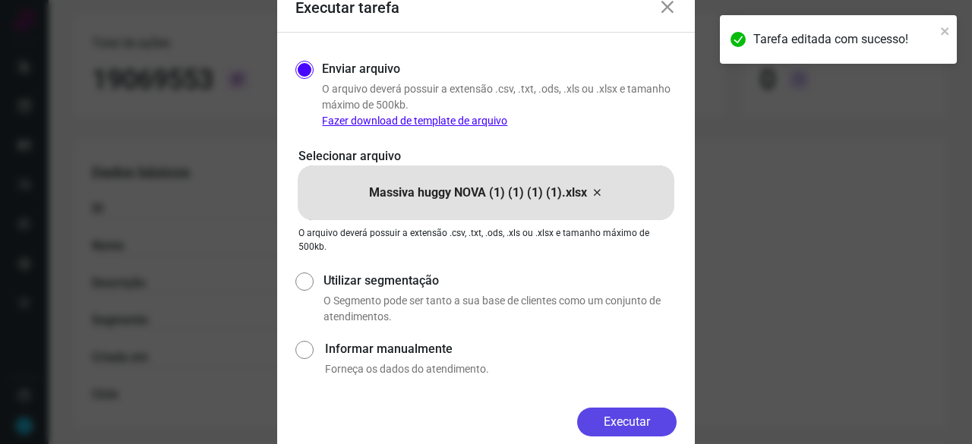
click at [661, 423] on button "Executar" at bounding box center [627, 422] width 100 height 29
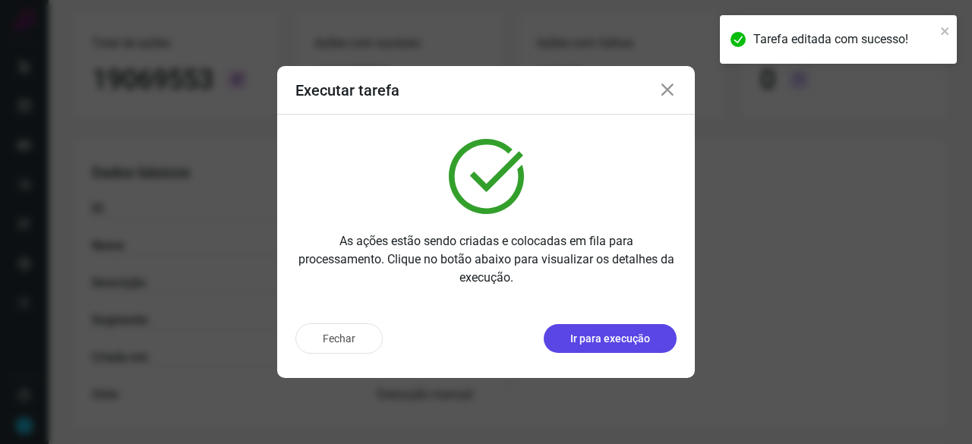
click at [590, 340] on p "Ir para execução" at bounding box center [611, 339] width 80 height 16
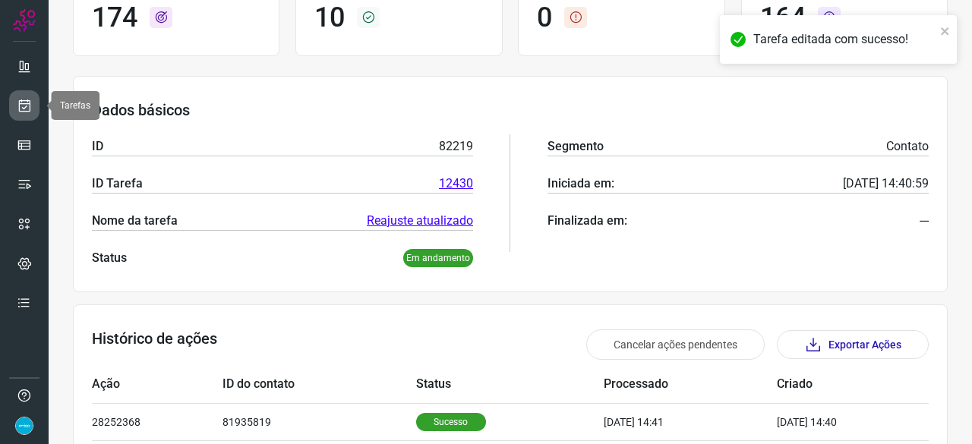
click at [32, 105] on link at bounding box center [24, 105] width 30 height 30
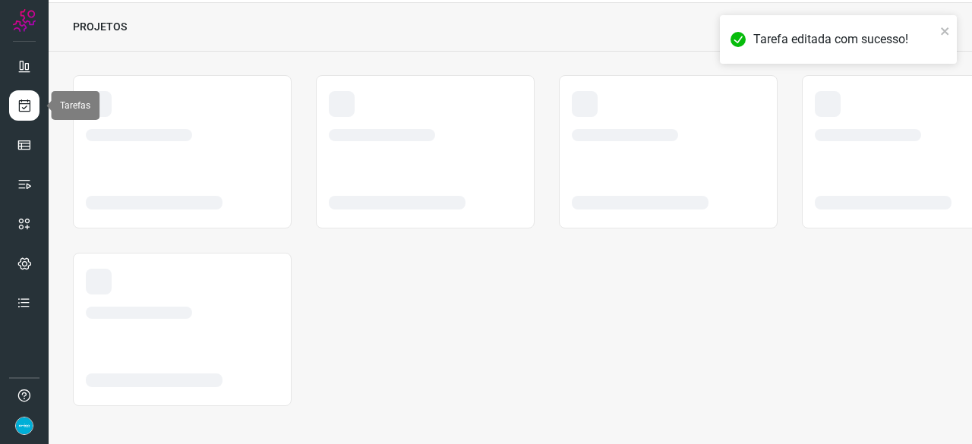
scroll to position [46, 0]
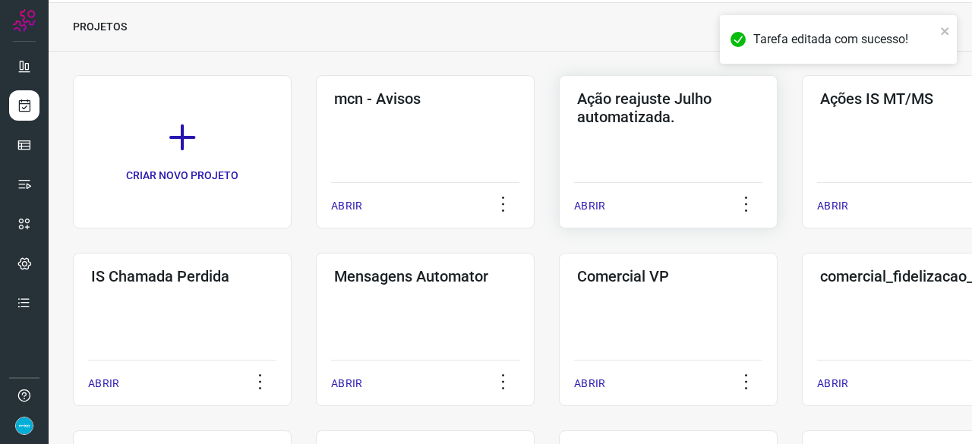
click at [596, 203] on p "ABRIR" at bounding box center [589, 206] width 31 height 16
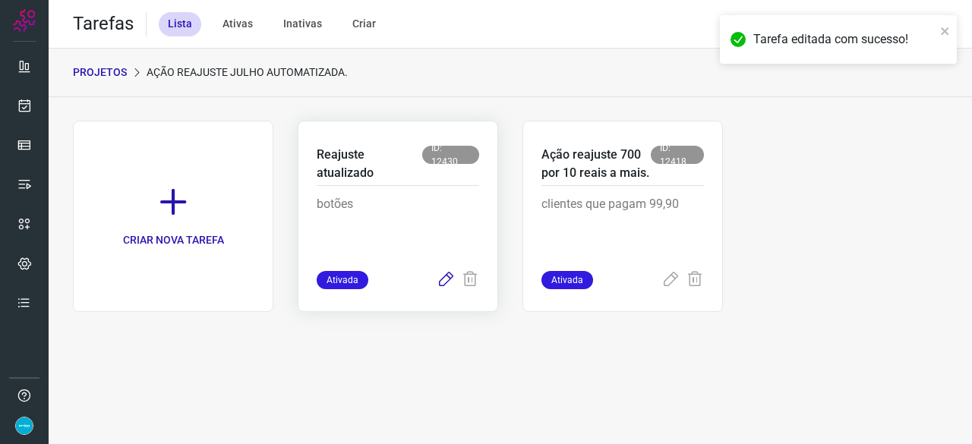
click at [443, 274] on icon at bounding box center [446, 280] width 18 height 18
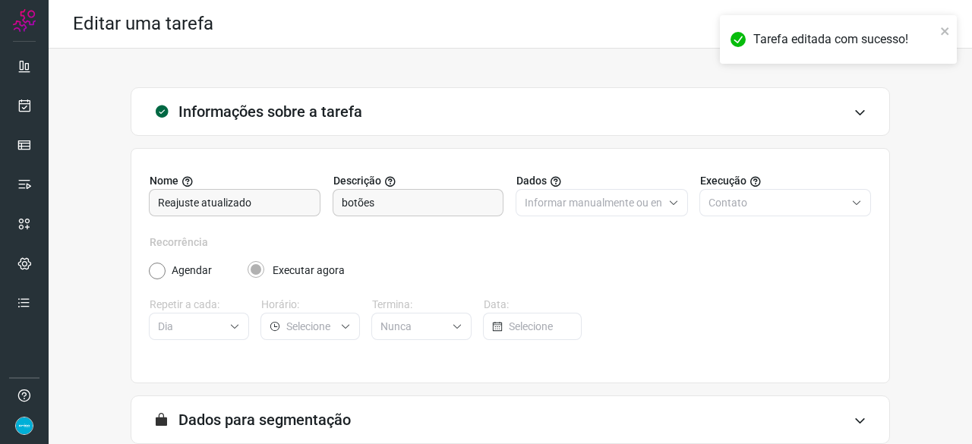
scroll to position [148, 0]
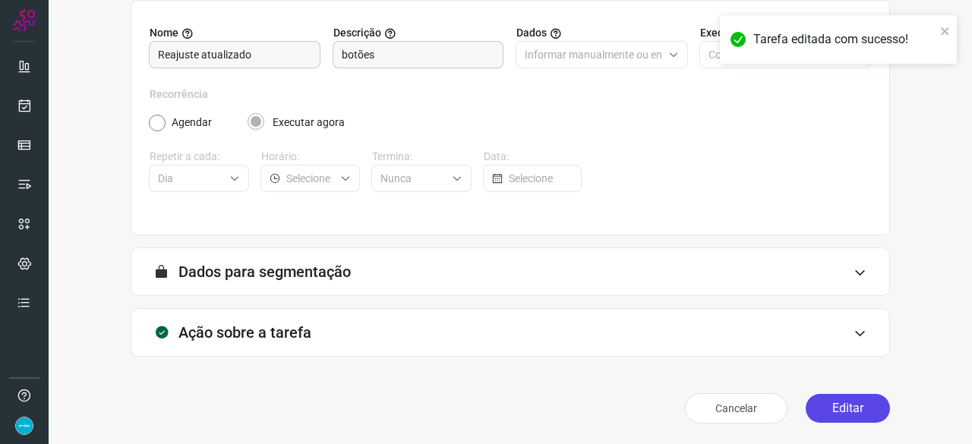
click at [865, 406] on button "Editar" at bounding box center [848, 408] width 84 height 29
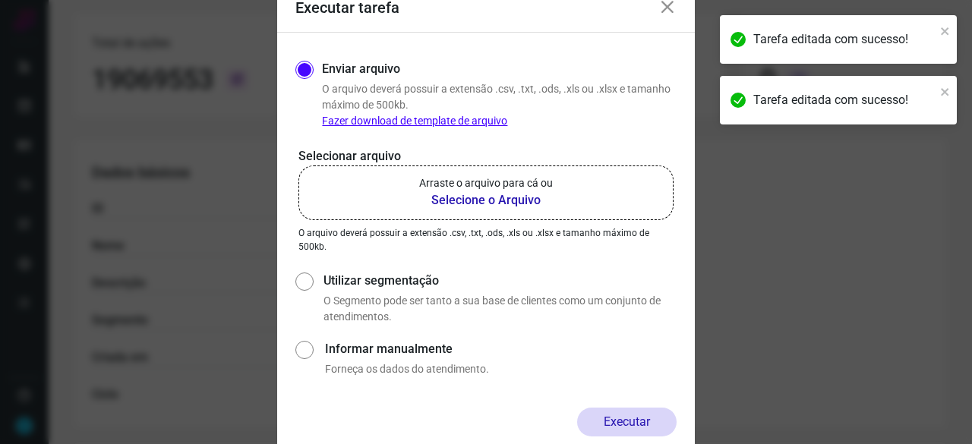
click at [470, 195] on b "Selecione o Arquivo" at bounding box center [486, 200] width 134 height 18
click at [0, 0] on input "Arraste o arquivo para cá ou Selecione o Arquivo" at bounding box center [0, 0] width 0 height 0
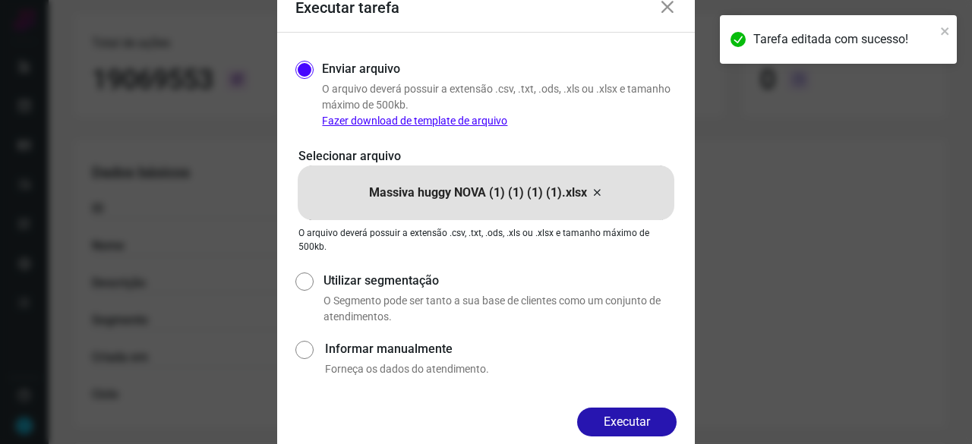
drag, startPoint x: 645, startPoint y: 420, endPoint x: 631, endPoint y: 413, distance: 15.3
click at [643, 419] on button "Executar" at bounding box center [627, 422] width 100 height 29
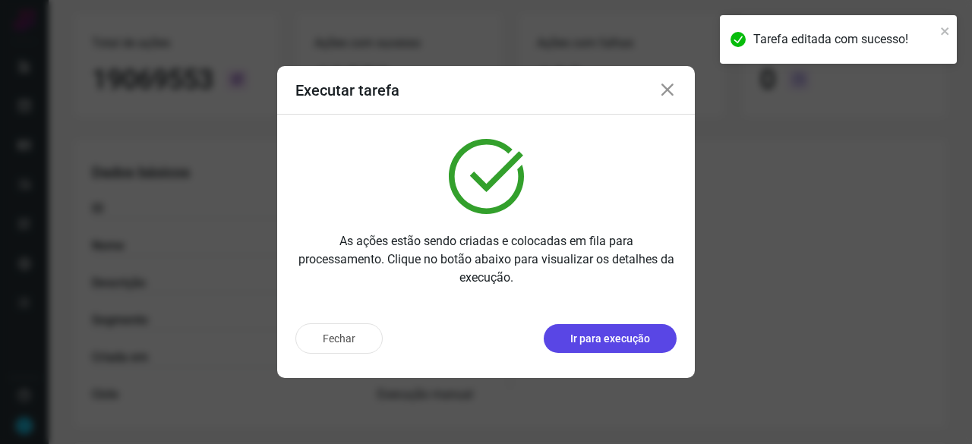
click at [611, 341] on p "Ir para execução" at bounding box center [611, 339] width 80 height 16
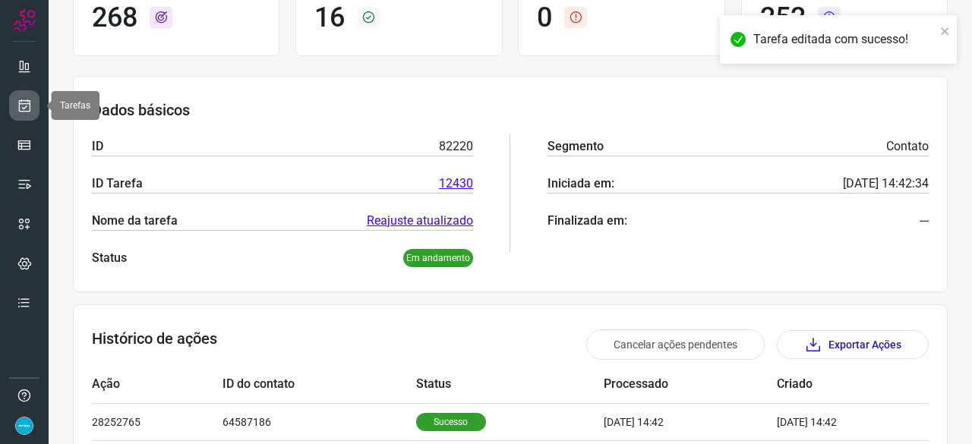
click at [20, 109] on icon at bounding box center [25, 105] width 16 height 15
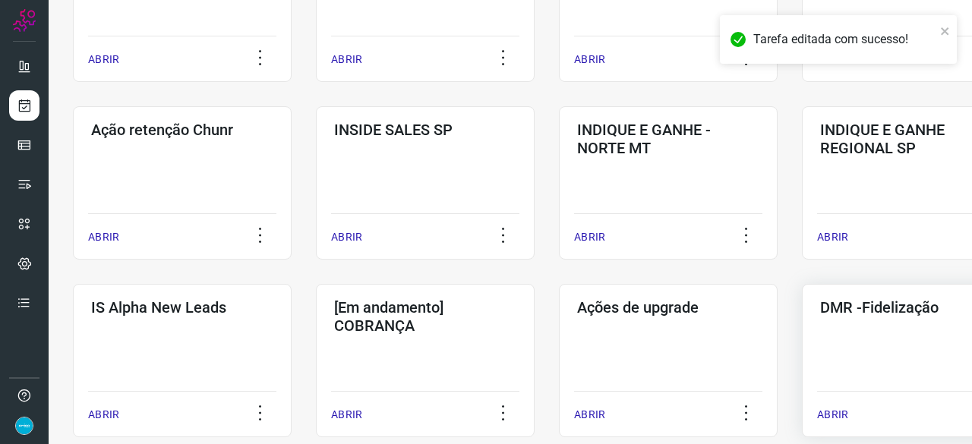
scroll to position [425, 0]
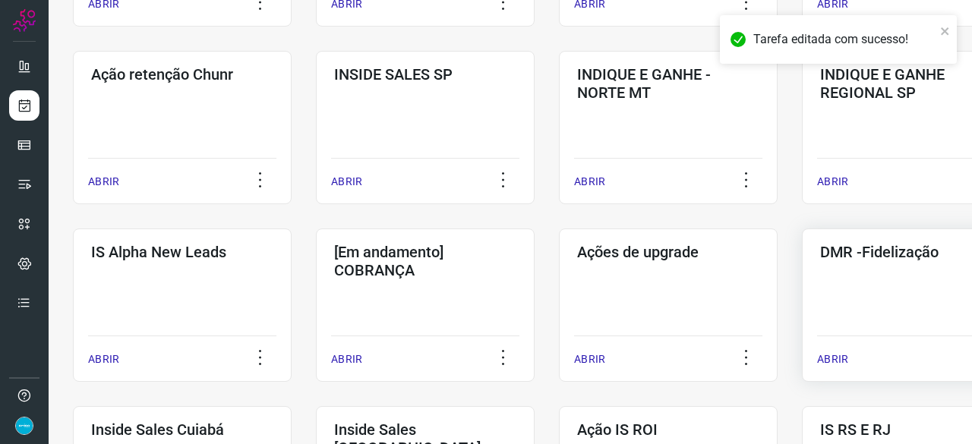
click at [830, 360] on p "ABRIR" at bounding box center [832, 360] width 31 height 16
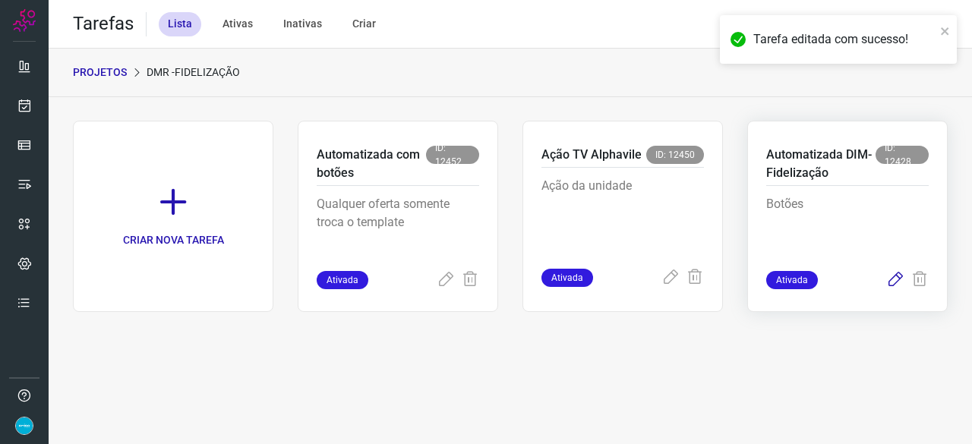
click at [898, 276] on icon at bounding box center [896, 280] width 18 height 18
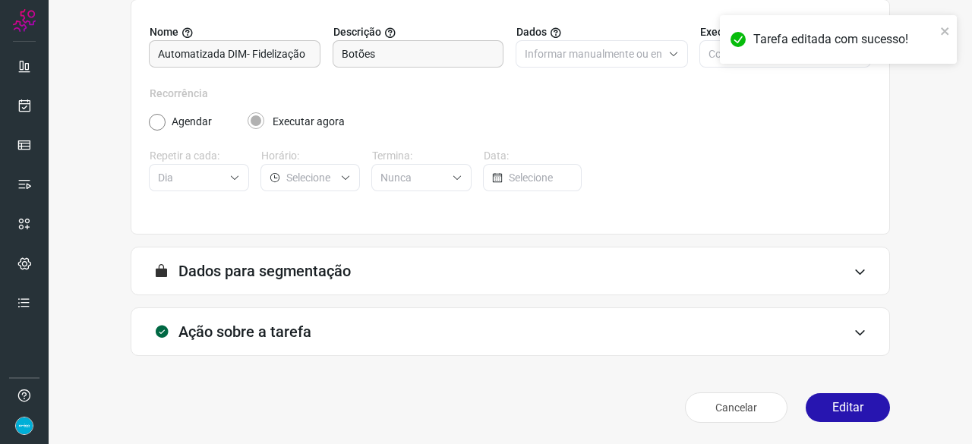
scroll to position [148, 0]
click at [835, 412] on button "Editar" at bounding box center [848, 408] width 84 height 29
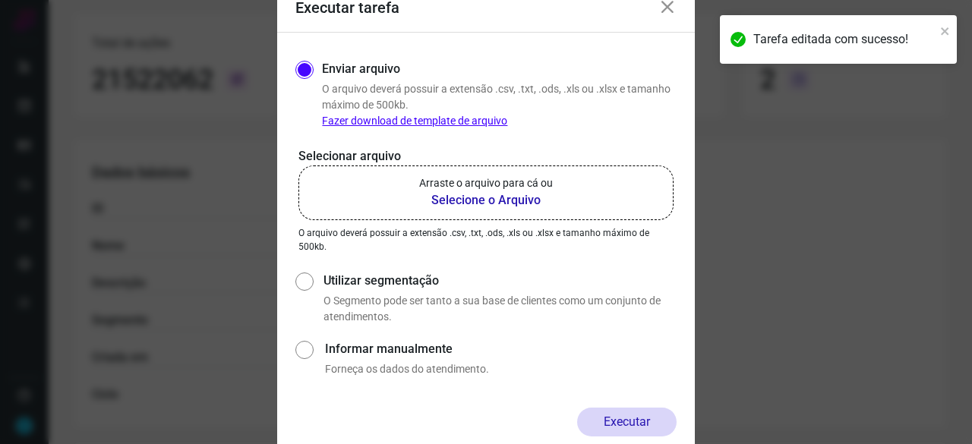
click at [479, 203] on b "Selecione o Arquivo" at bounding box center [486, 200] width 134 height 18
click at [0, 0] on input "Arraste o arquivo para cá ou Selecione o Arquivo" at bounding box center [0, 0] width 0 height 0
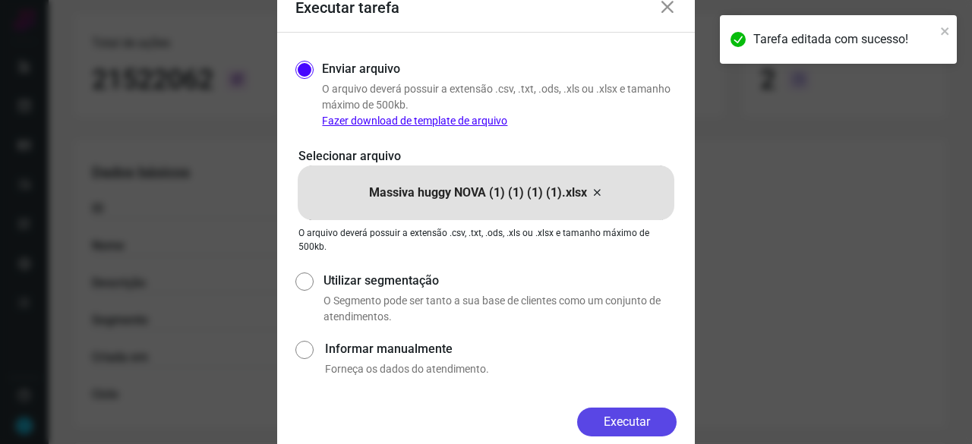
click at [617, 422] on button "Executar" at bounding box center [627, 422] width 100 height 29
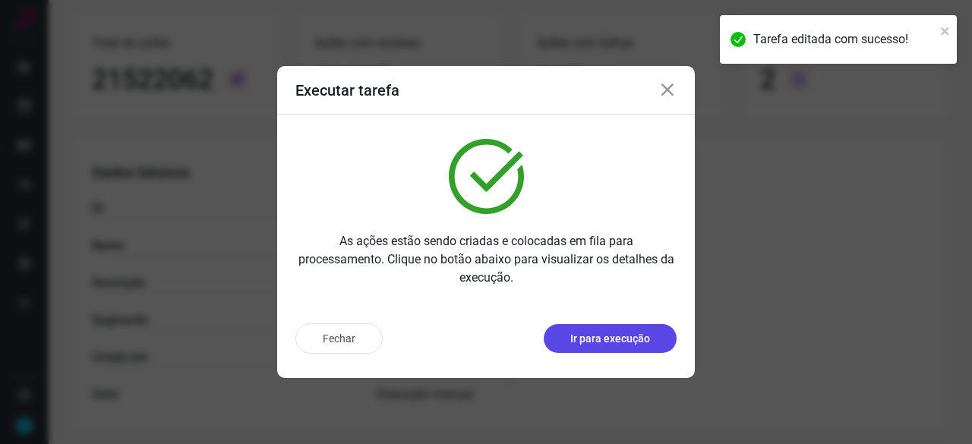
click at [599, 348] on button "Ir para execução" at bounding box center [610, 338] width 133 height 29
